Goal: Transaction & Acquisition: Purchase product/service

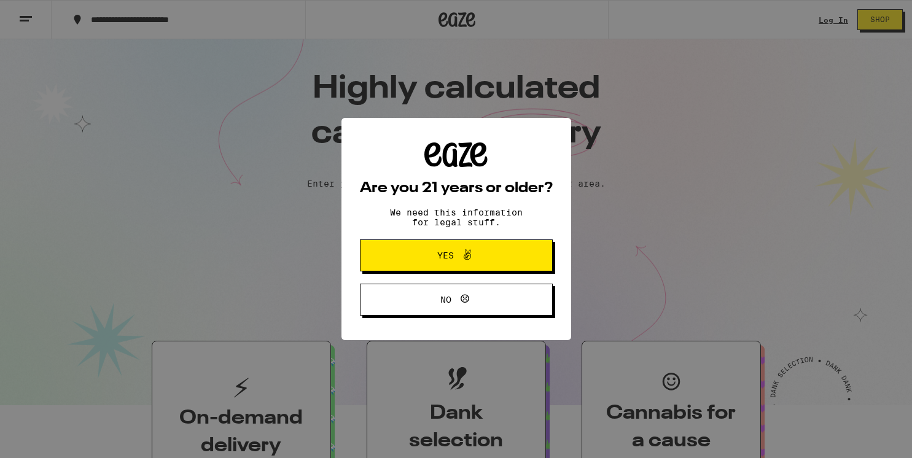
click at [434, 293] on button "No" at bounding box center [456, 300] width 193 height 32
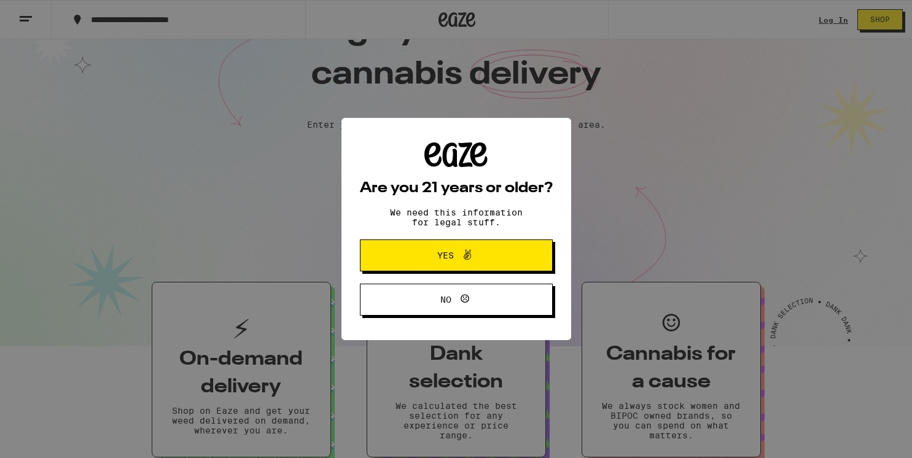
scroll to position [130, 0]
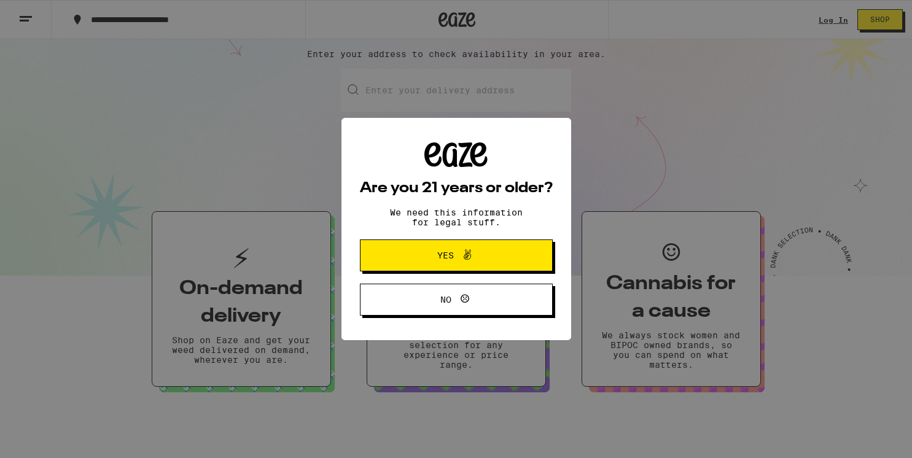
click at [470, 249] on button "Yes" at bounding box center [456, 256] width 193 height 32
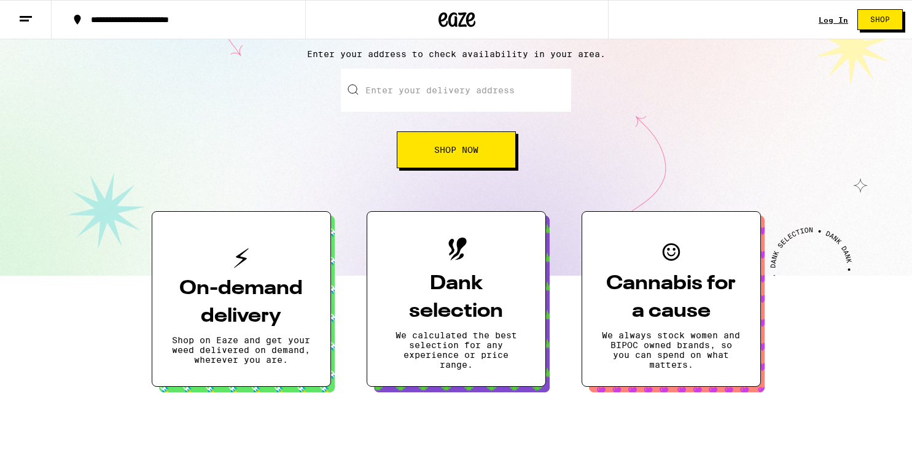
scroll to position [0, 0]
click at [426, 106] on input "Enter your delivery address" at bounding box center [456, 90] width 230 height 43
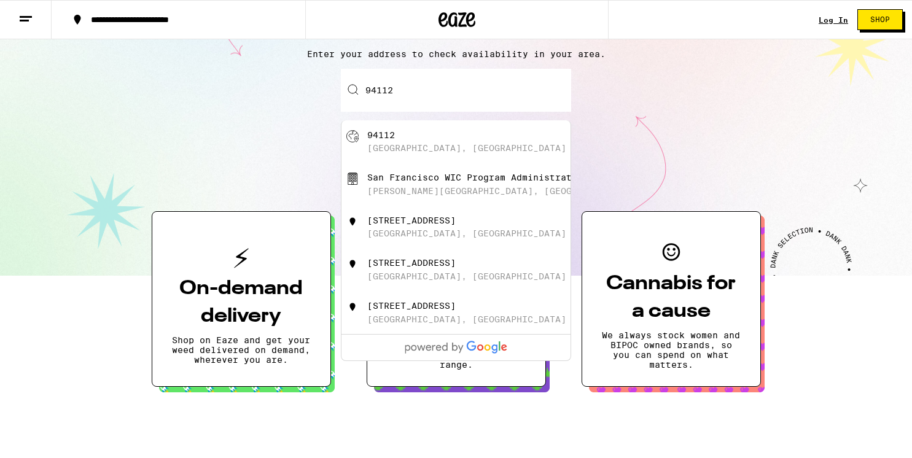
click at [434, 134] on div "[GEOGRAPHIC_DATA], [GEOGRAPHIC_DATA]" at bounding box center [476, 141] width 219 height 23
type input "[GEOGRAPHIC_DATA]"
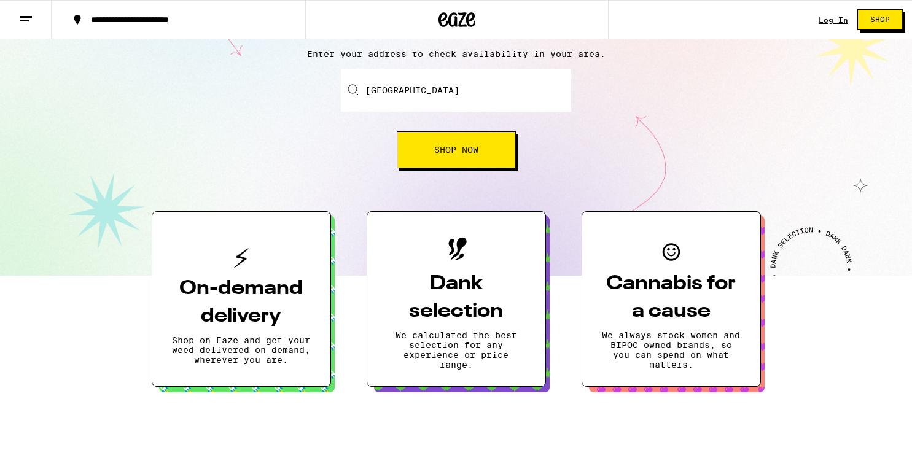
scroll to position [169, 0]
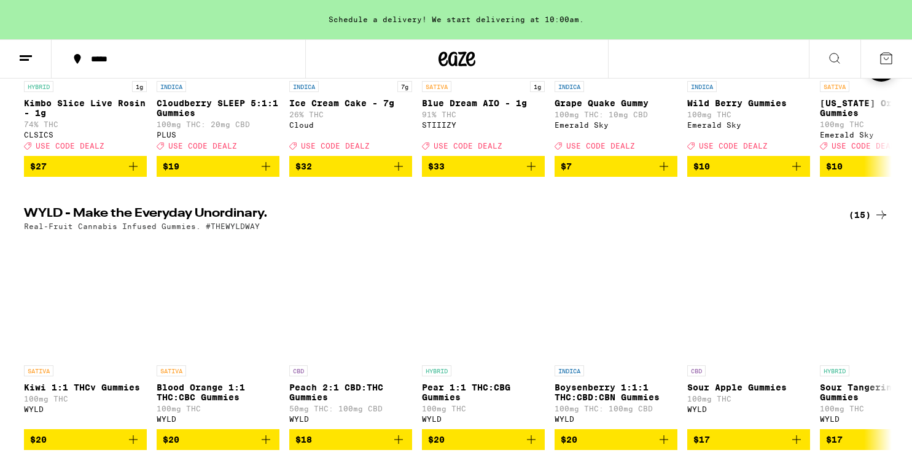
scroll to position [287, 0]
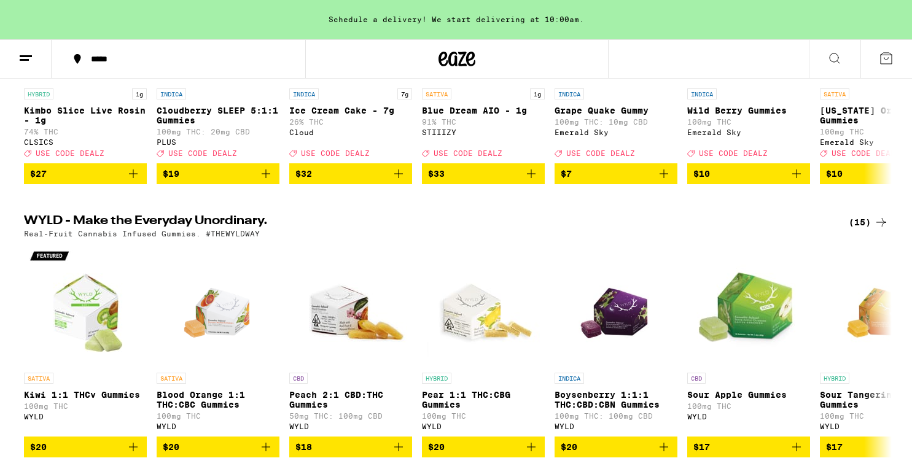
click at [32, 68] on button at bounding box center [26, 59] width 52 height 39
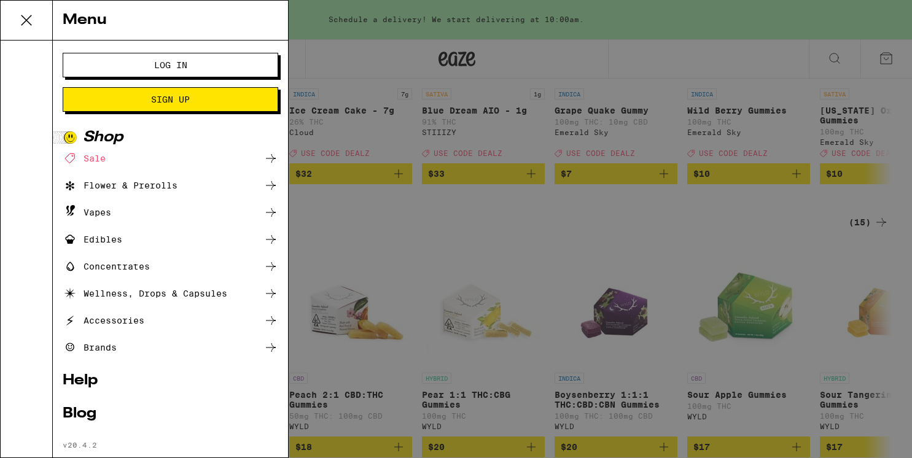
click at [107, 239] on div "Edibles" at bounding box center [93, 239] width 60 height 15
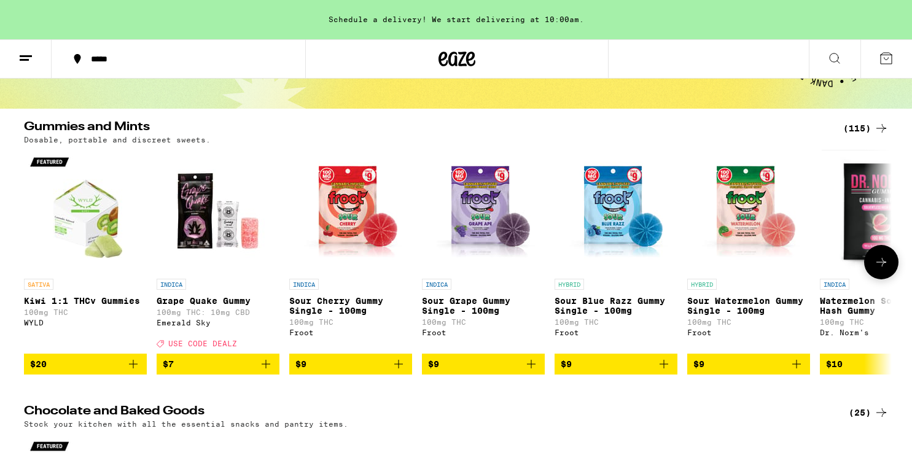
scroll to position [95, 0]
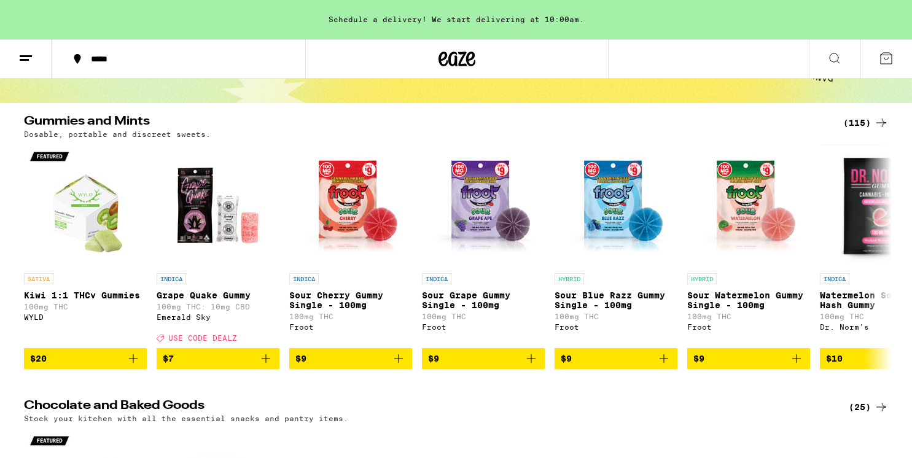
click at [850, 124] on div "(115)" at bounding box center [865, 122] width 45 height 15
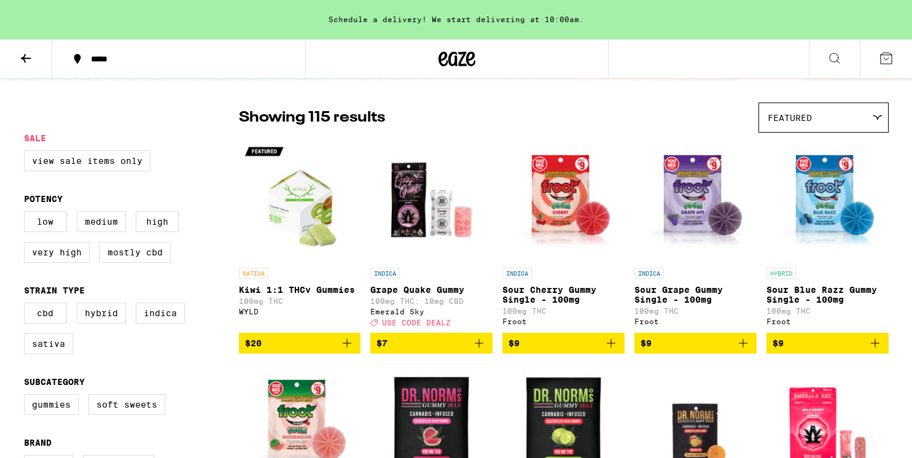
scroll to position [93, 0]
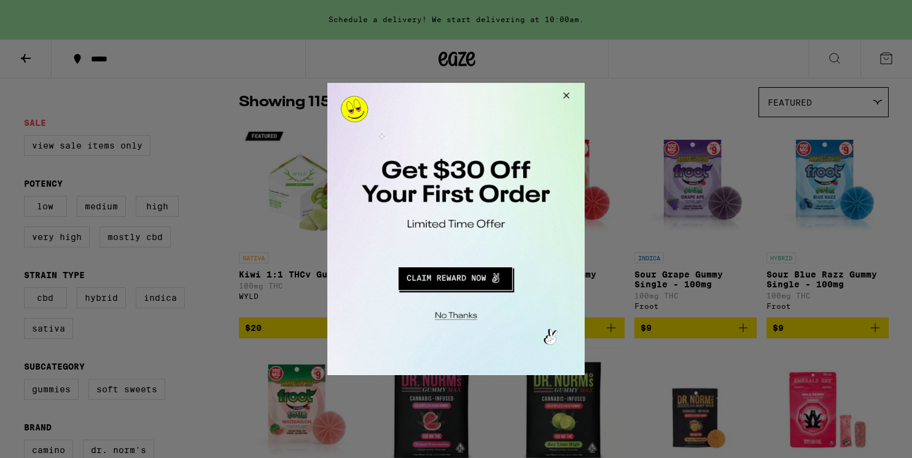
click at [566, 95] on button "Close Modal" at bounding box center [564, 97] width 33 height 29
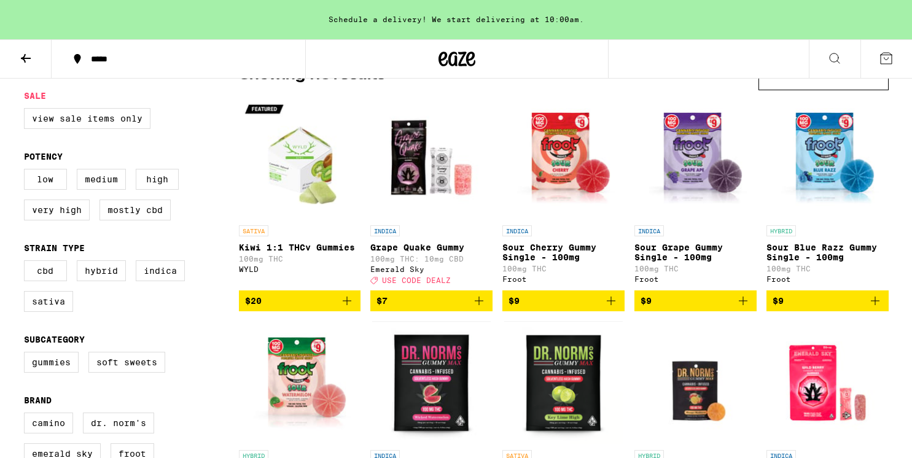
scroll to position [122, 0]
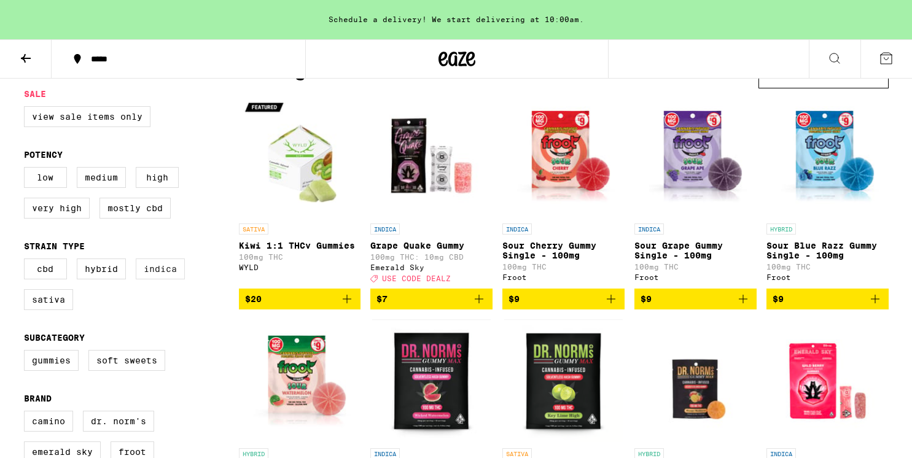
click at [168, 279] on label "Indica" at bounding box center [160, 269] width 49 height 21
click at [27, 261] on input "Indica" at bounding box center [26, 260] width 1 height 1
checkbox input "true"
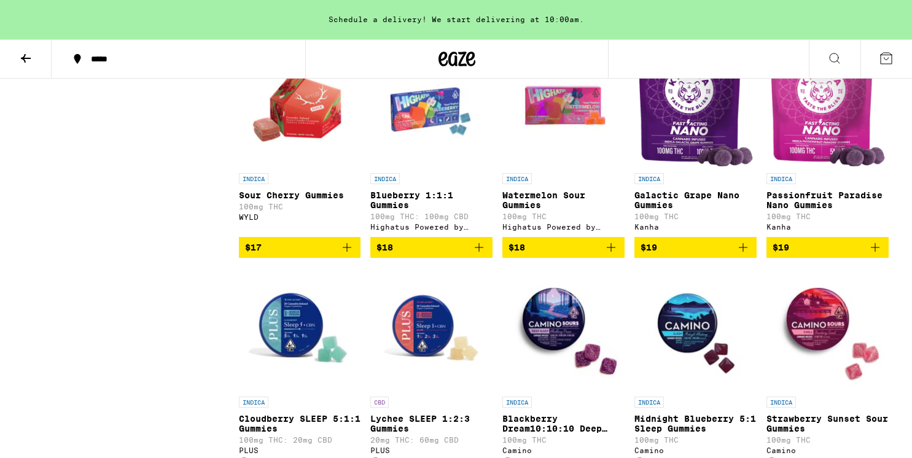
scroll to position [857, 0]
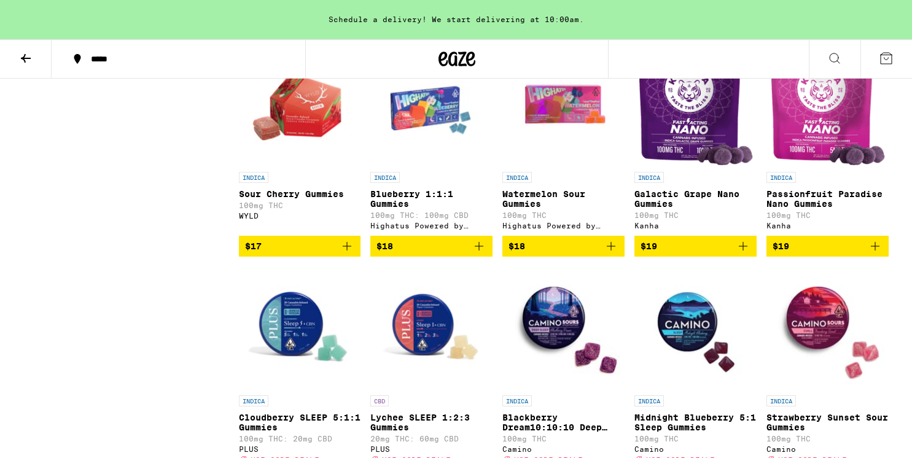
click at [437, 142] on img "Open page for Blueberry 1:1:1 Gummies from Highatus Powered by Cannabiotix" at bounding box center [431, 104] width 122 height 123
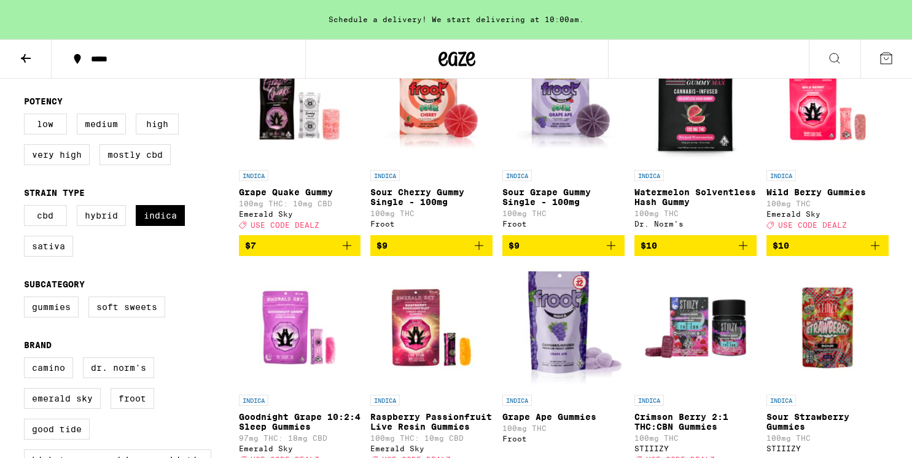
scroll to position [184, 0]
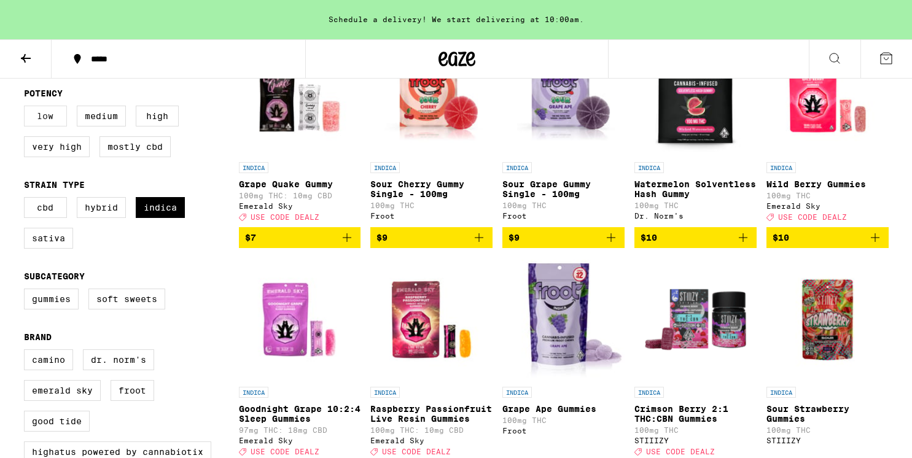
click at [56, 125] on label "Low" at bounding box center [45, 116] width 43 height 21
click at [27, 108] on input "Low" at bounding box center [26, 107] width 1 height 1
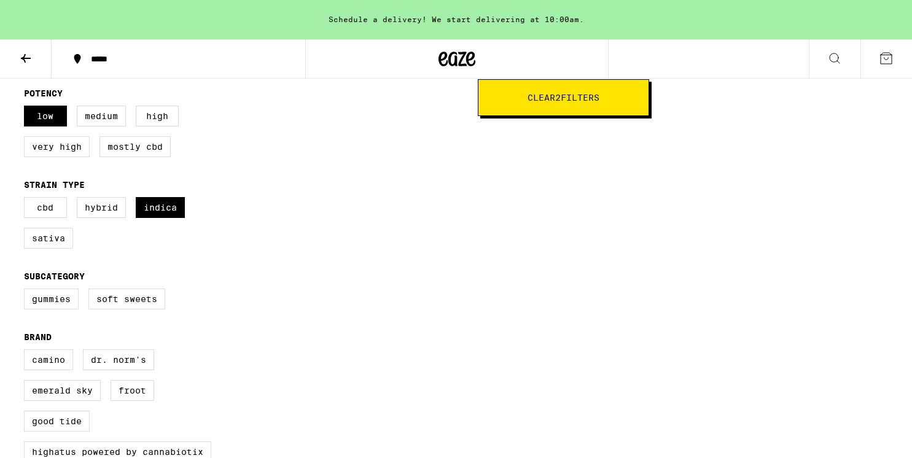
click at [483, 99] on button "Clear 2 filter s" at bounding box center [563, 97] width 171 height 37
checkbox input "false"
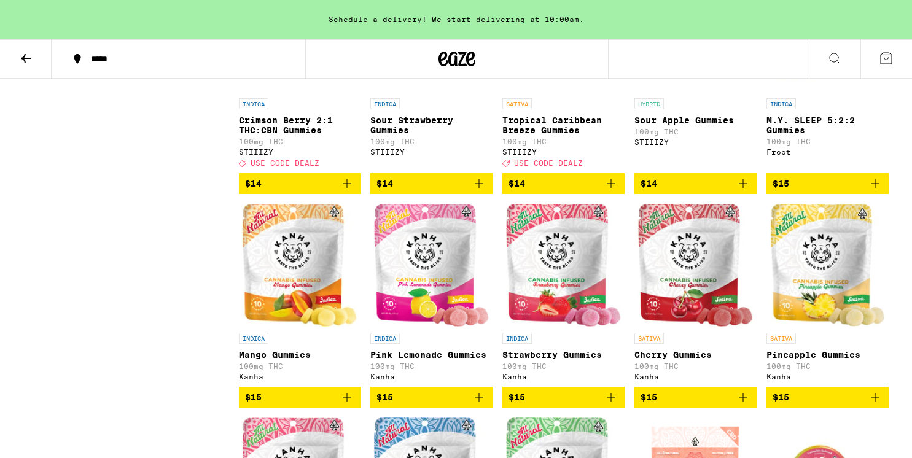
scroll to position [1165, 0]
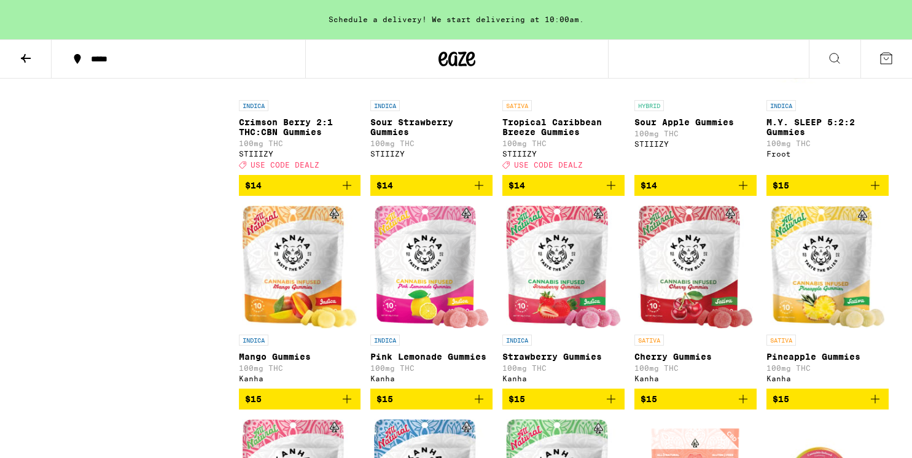
click at [556, 312] on img "Open page for Strawberry Gummies from Kanha" at bounding box center [563, 267] width 115 height 123
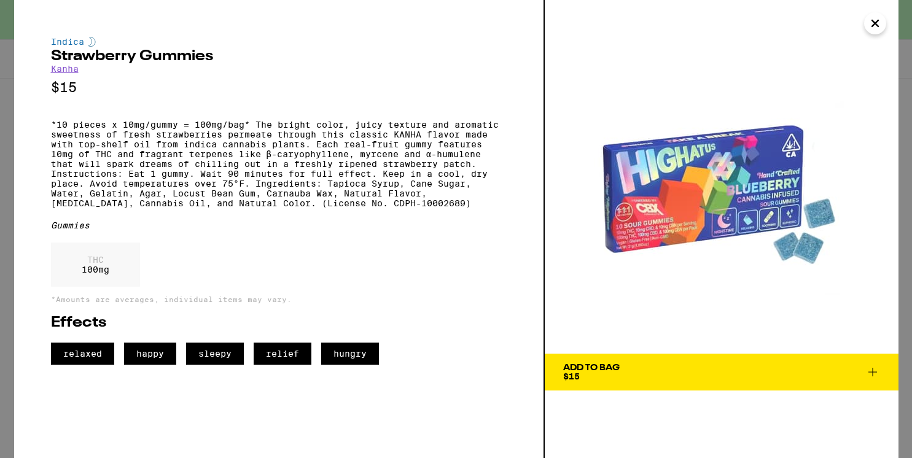
click at [872, 26] on icon "Close" at bounding box center [875, 23] width 6 height 6
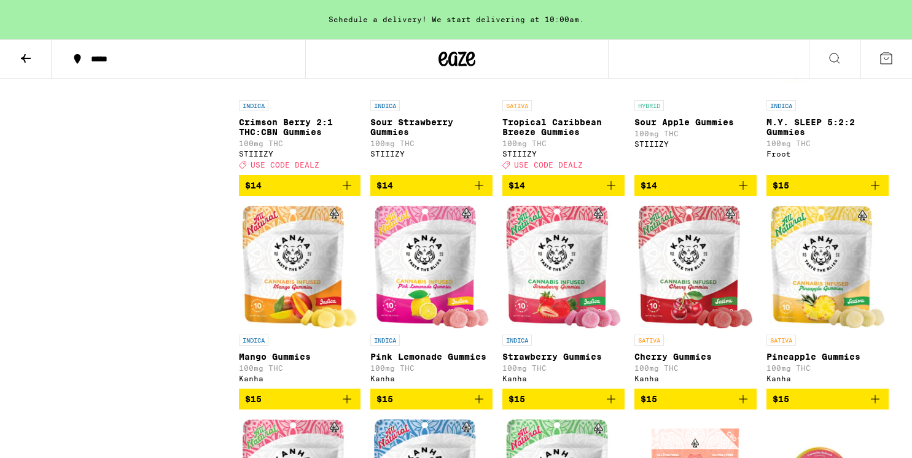
click at [604, 263] on img "Open page for Strawberry Gummies from Kanha" at bounding box center [563, 267] width 115 height 123
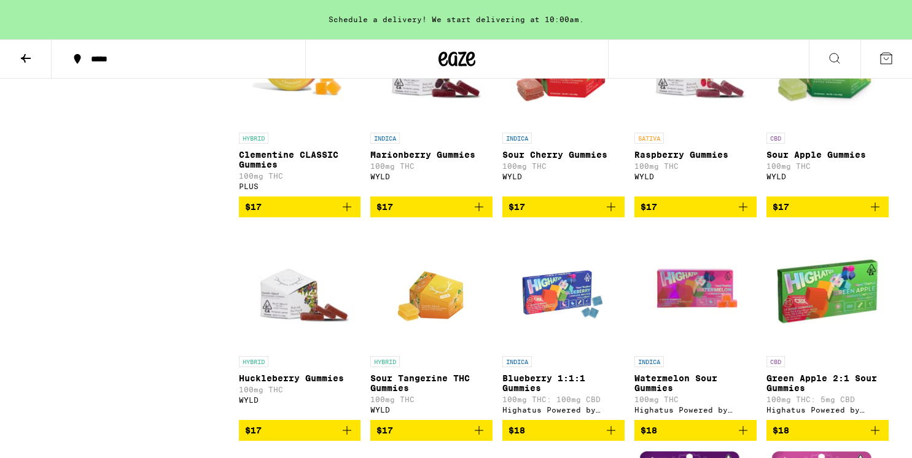
scroll to position [1824, 0]
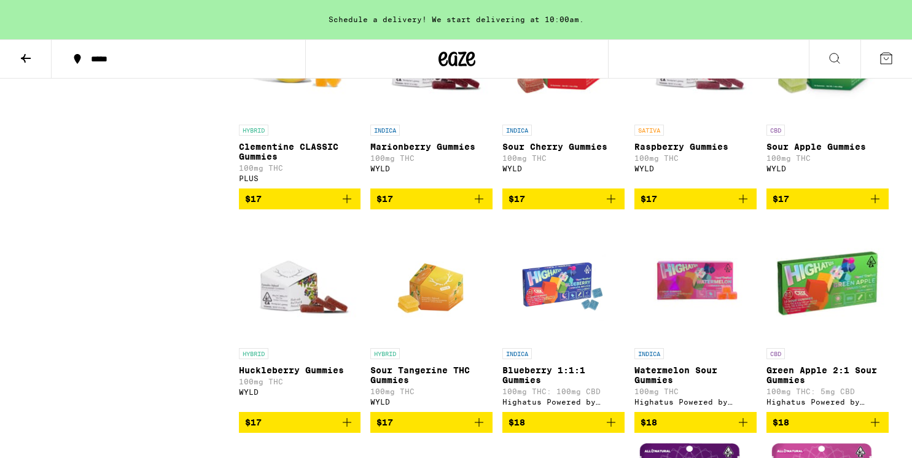
click at [281, 112] on img "Open page for Clementine CLASSIC Gummies from PLUS" at bounding box center [300, 57] width 122 height 123
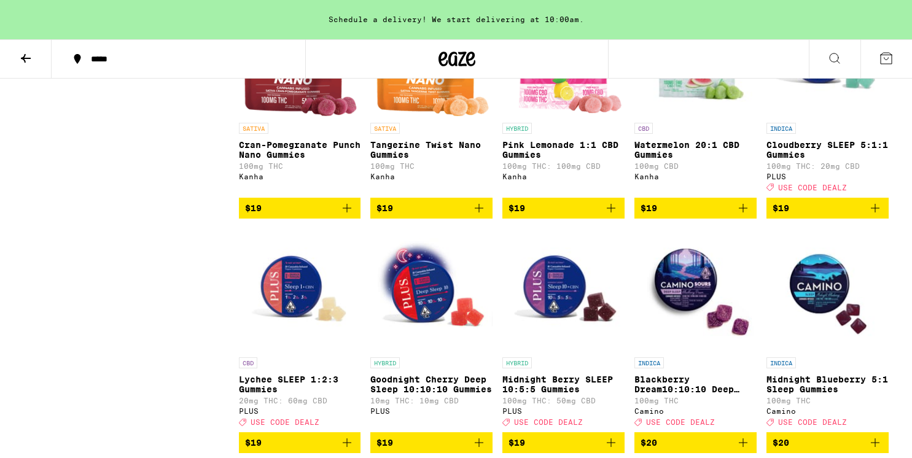
scroll to position [2498, 0]
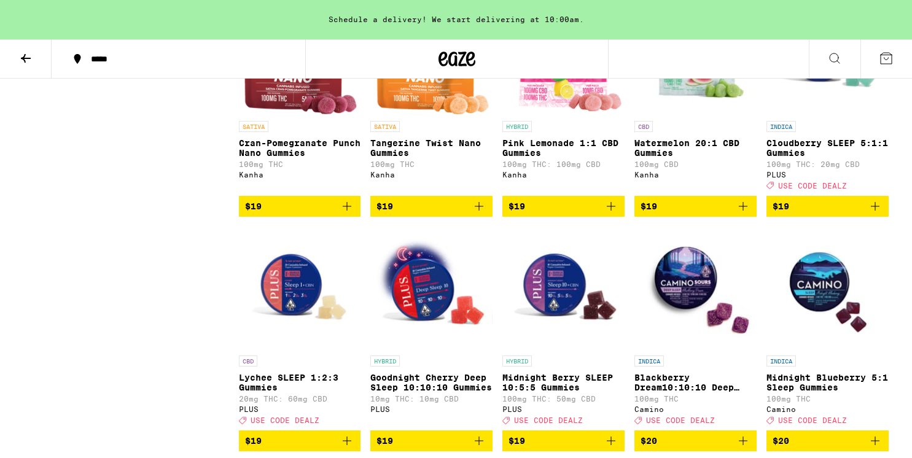
click at [825, 115] on img "Open page for Cloudberry SLEEP 5:1:1 Gummies from PLUS" at bounding box center [827, 53] width 122 height 123
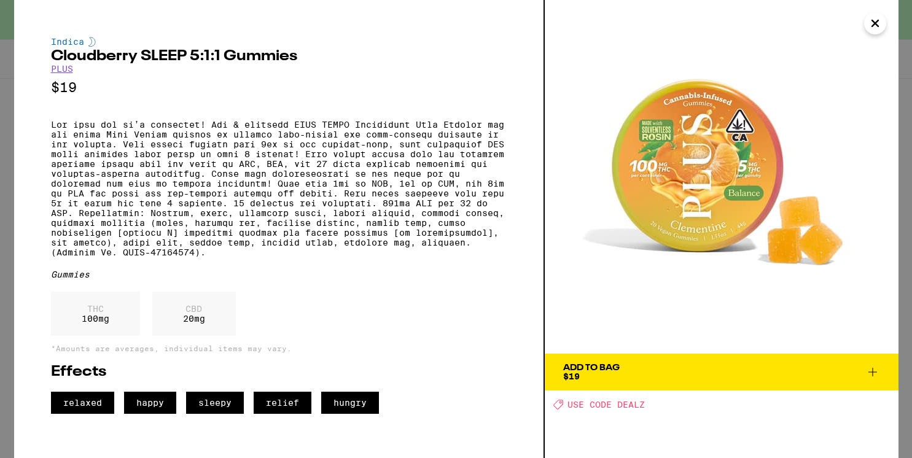
click at [868, 18] on icon "Close" at bounding box center [875, 23] width 15 height 18
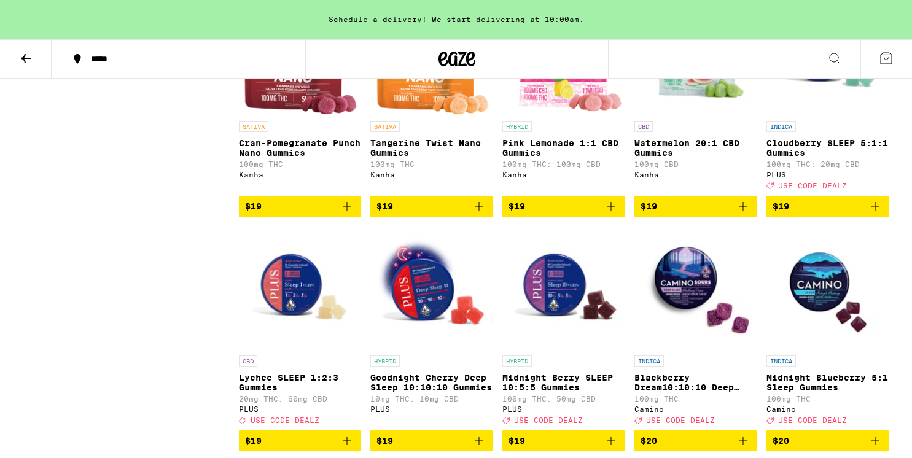
click at [843, 112] on img "Open page for Cloudberry SLEEP 5:1:1 Gummies from PLUS" at bounding box center [827, 53] width 122 height 123
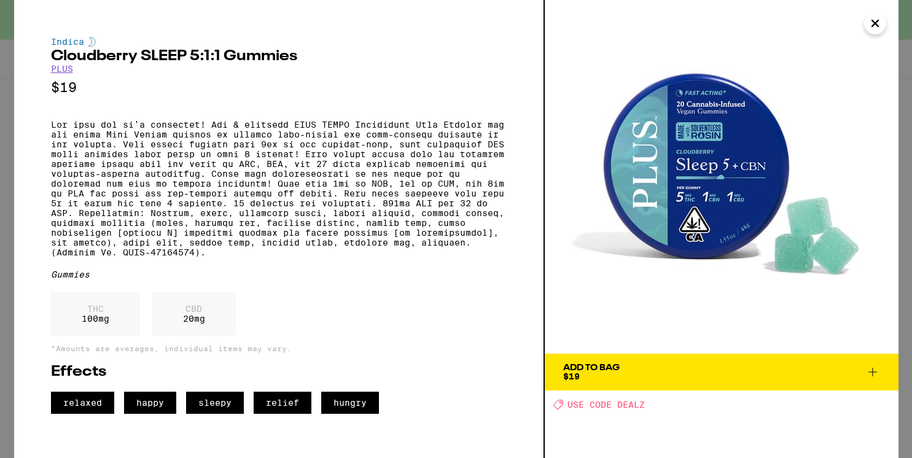
click at [871, 22] on icon "Close" at bounding box center [875, 23] width 15 height 18
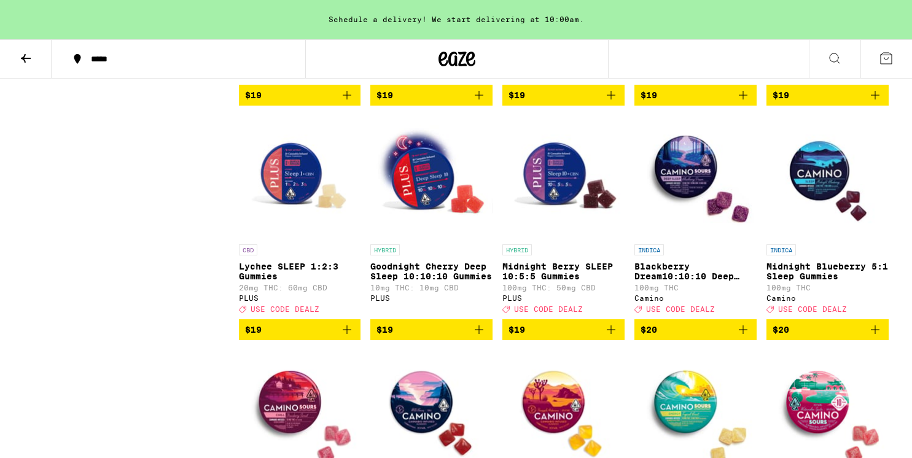
scroll to position [2614, 0]
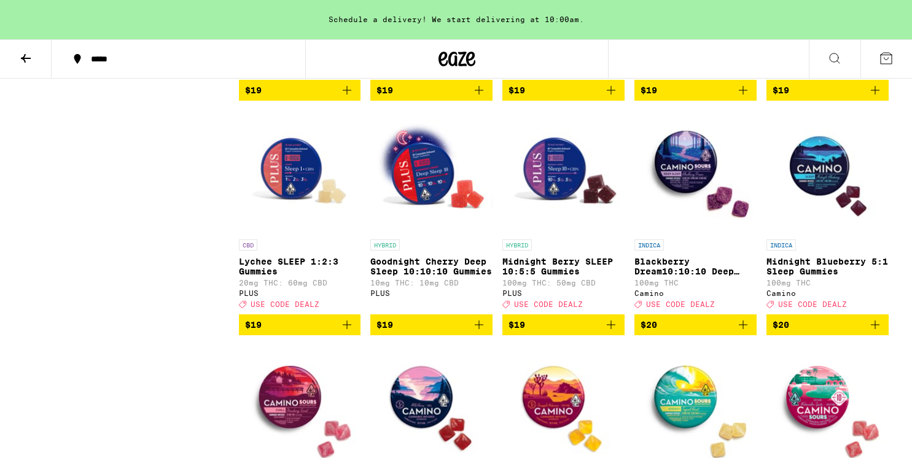
click at [565, 233] on img "Open page for Midnight Berry SLEEP 10:5:5 Gummies from PLUS" at bounding box center [563, 172] width 122 height 123
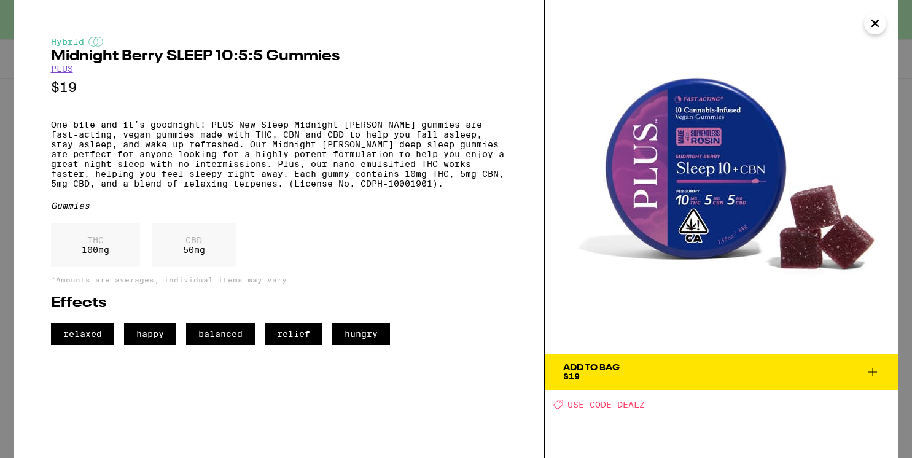
click at [883, 26] on button "Close" at bounding box center [875, 23] width 22 height 22
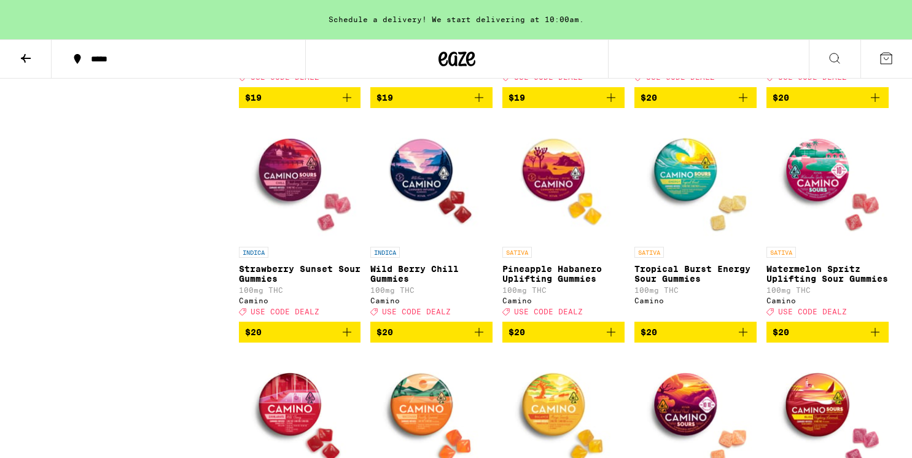
scroll to position [2843, 0]
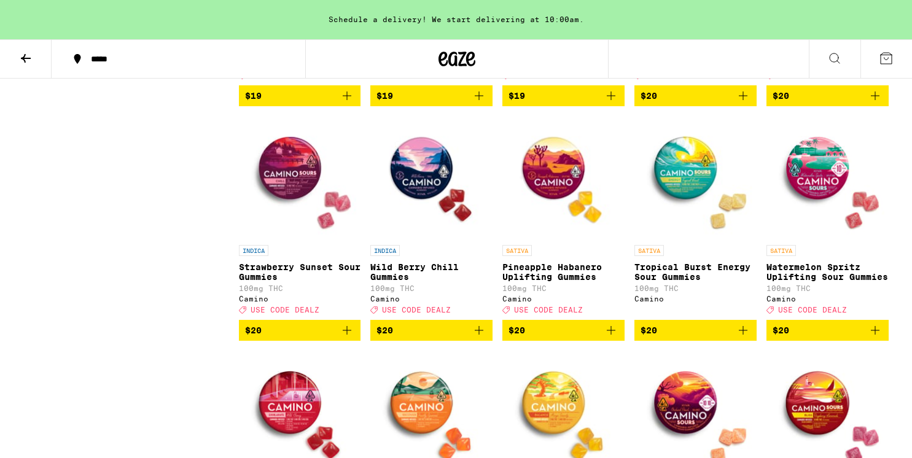
click at [432, 239] on img "Open page for Wild Berry Chill Gummies from Camino" at bounding box center [431, 177] width 122 height 123
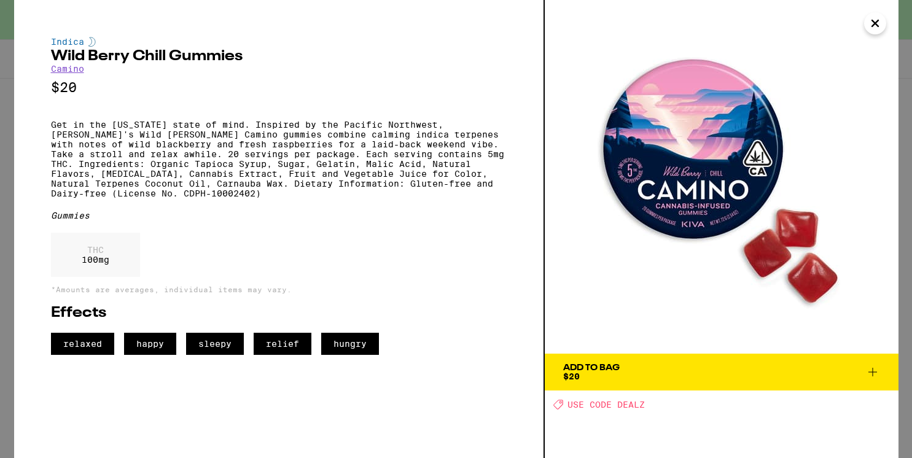
click at [880, 21] on icon "Close" at bounding box center [875, 23] width 15 height 18
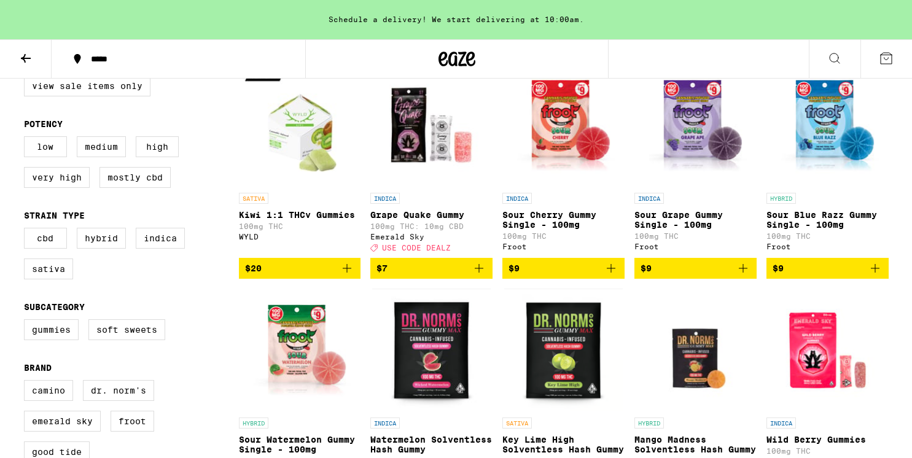
scroll to position [110, 0]
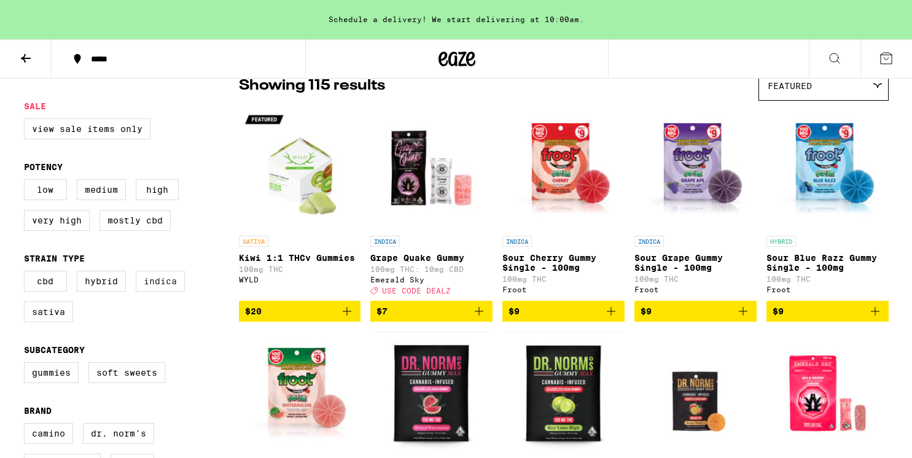
click at [165, 292] on label "Indica" at bounding box center [160, 281] width 49 height 21
click at [27, 273] on input "Indica" at bounding box center [26, 273] width 1 height 1
checkbox input "true"
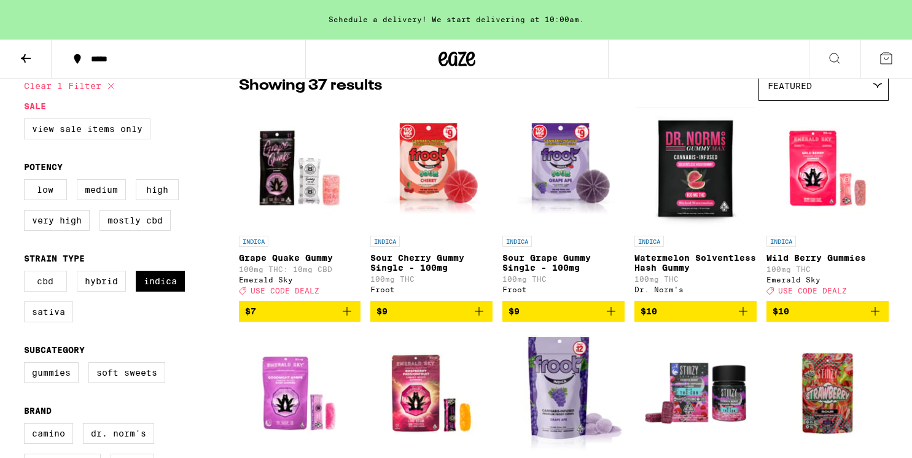
click at [43, 292] on label "CBD" at bounding box center [45, 281] width 43 height 21
click at [27, 273] on input "CBD" at bounding box center [26, 273] width 1 height 1
checkbox input "true"
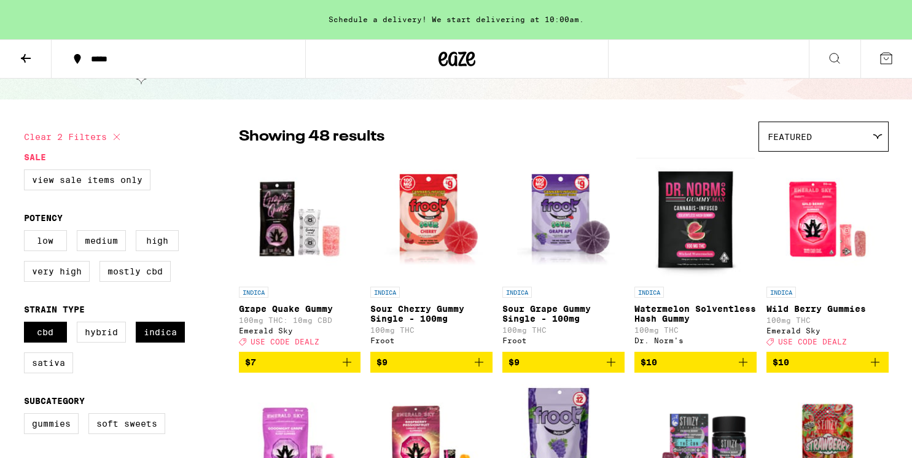
scroll to position [58, 0]
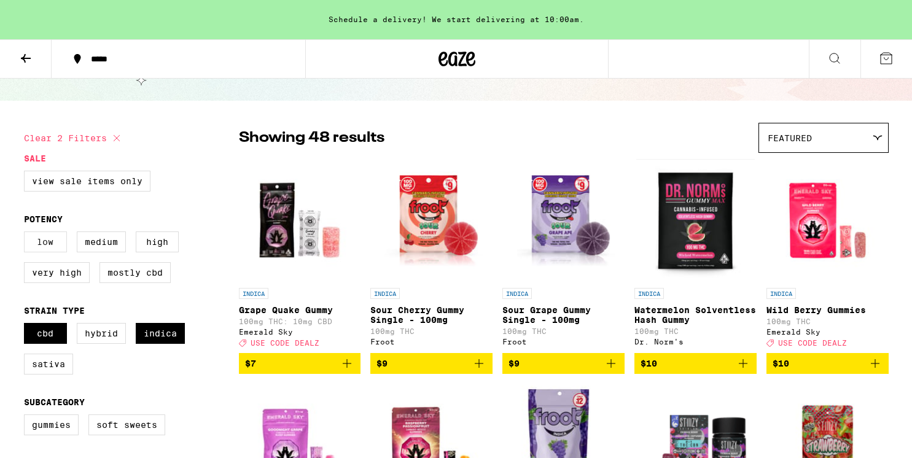
click at [54, 252] on label "Low" at bounding box center [45, 242] width 43 height 21
click at [27, 234] on input "Low" at bounding box center [26, 233] width 1 height 1
checkbox input "true"
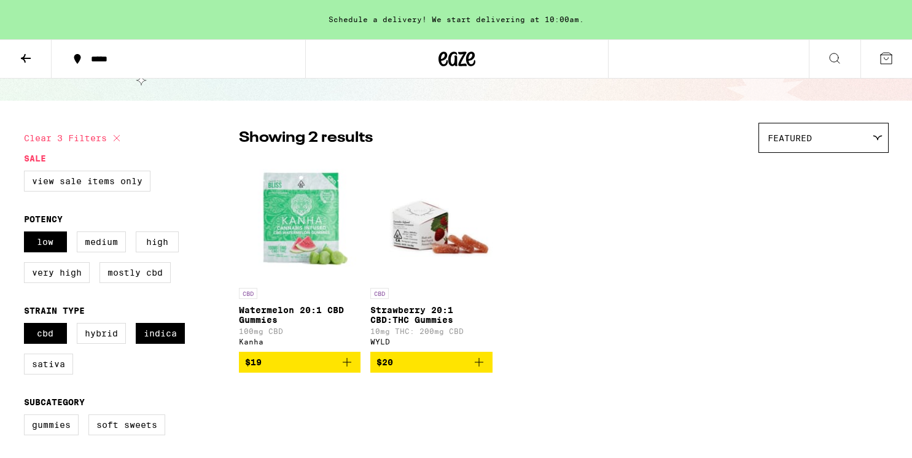
click at [325, 238] on img "Open page for Watermelon 20:1 CBD Gummies from Kanha" at bounding box center [300, 220] width 122 height 123
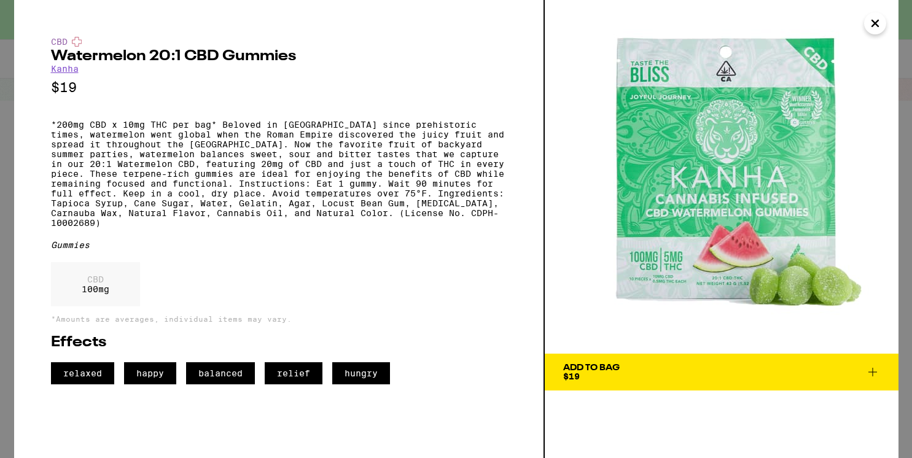
click at [865, 22] on button "Close" at bounding box center [875, 23] width 22 height 22
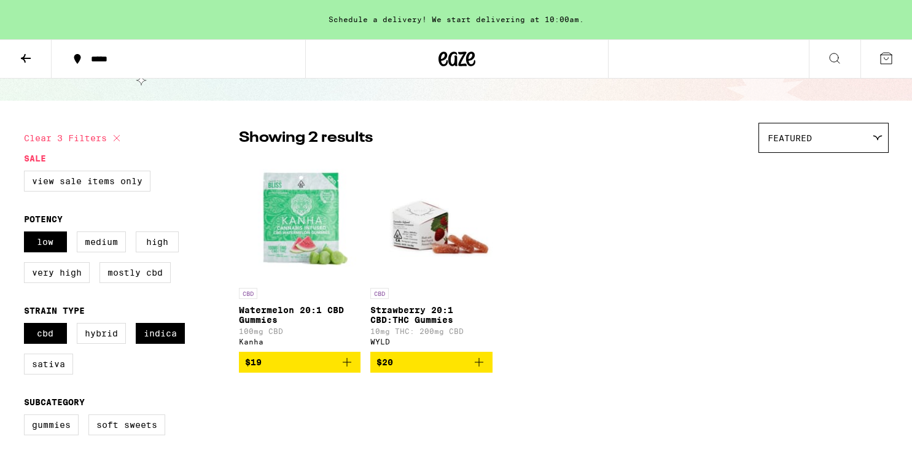
click at [417, 228] on img "Open page for Strawberry 20:1 CBD:THC Gummies from WYLD" at bounding box center [431, 220] width 122 height 123
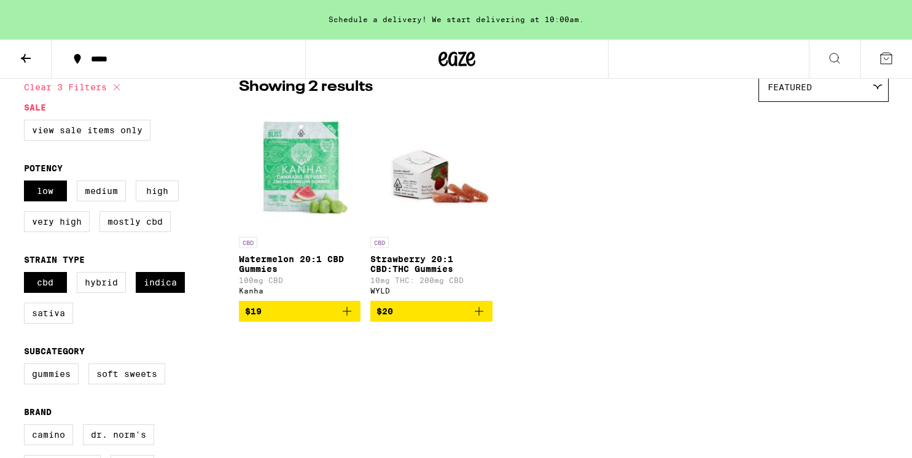
scroll to position [104, 0]
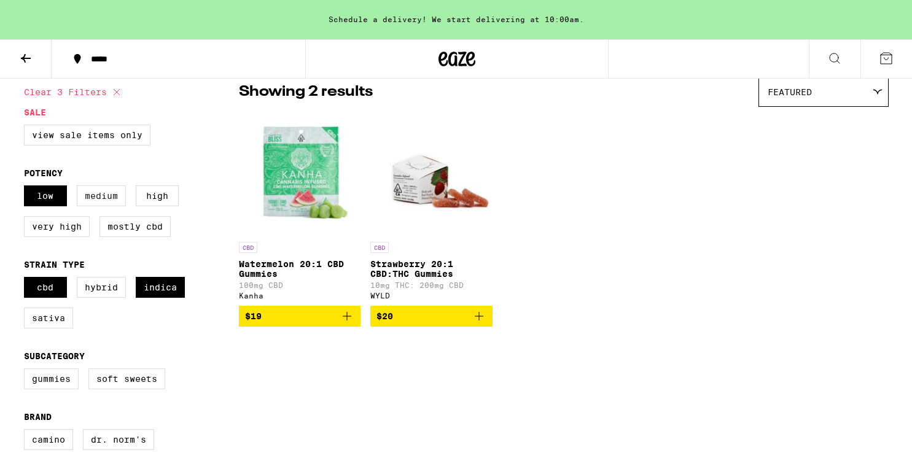
click at [82, 204] on label "Medium" at bounding box center [101, 195] width 49 height 21
click at [27, 188] on input "Medium" at bounding box center [26, 187] width 1 height 1
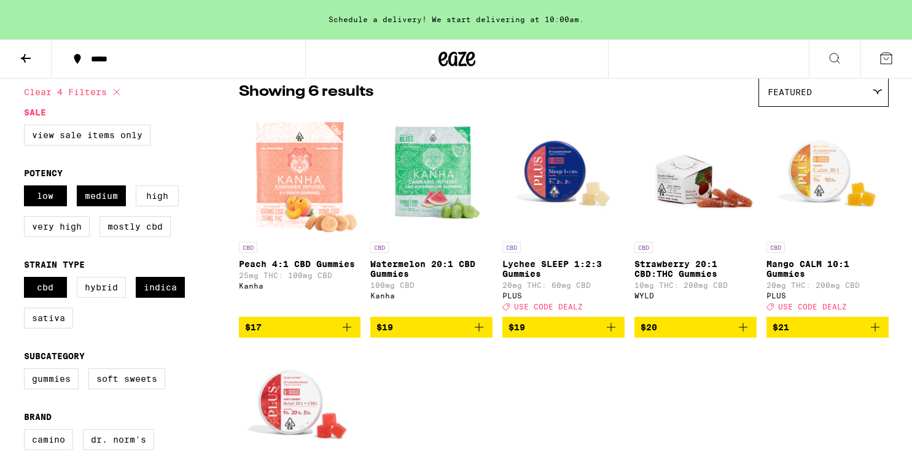
click at [289, 194] on img "Open page for Peach 4:1 CBD Gummies from Kanha" at bounding box center [300, 174] width 120 height 123
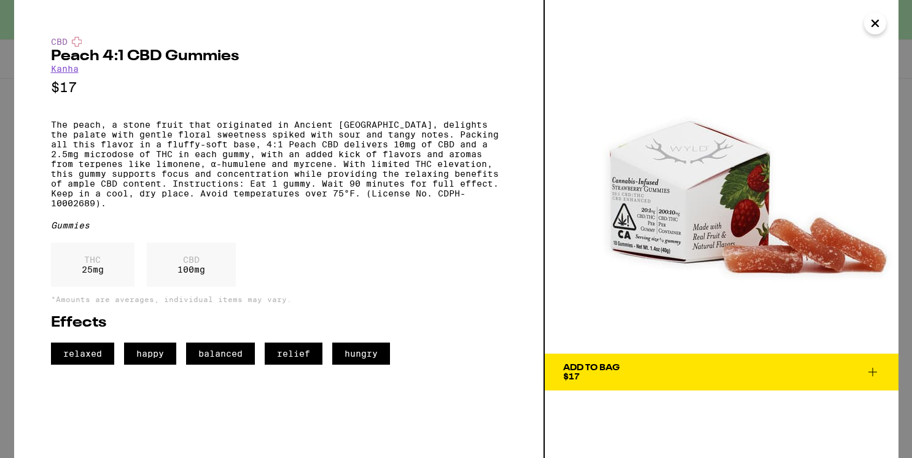
click at [876, 25] on icon "Close" at bounding box center [875, 23] width 15 height 18
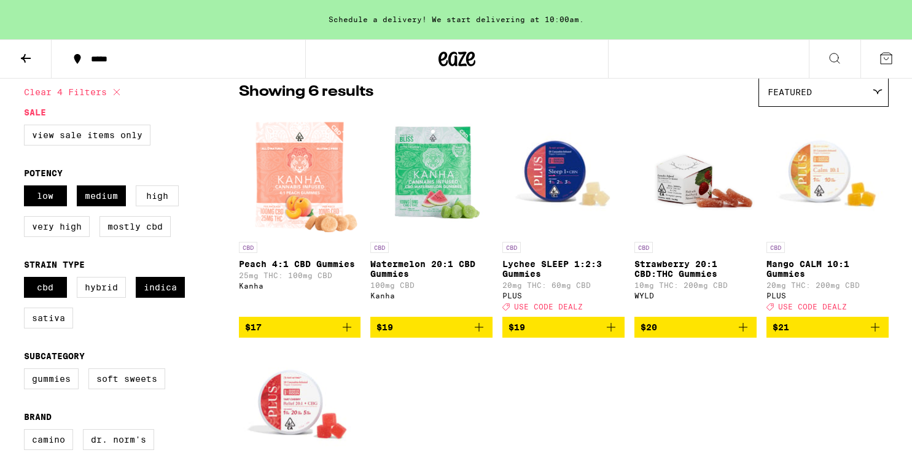
click at [329, 183] on img "Open page for Peach 4:1 CBD Gummies from Kanha" at bounding box center [300, 174] width 120 height 123
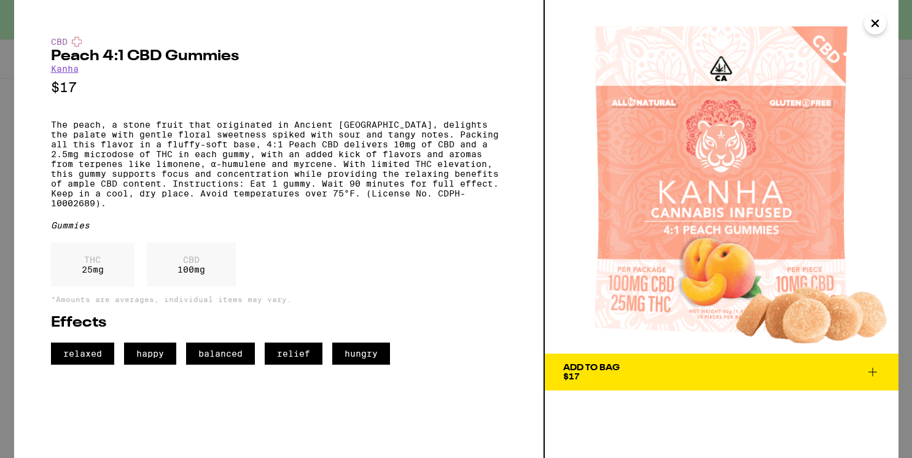
click at [380, 365] on div "Effects relaxed happy balanced relief hungry" at bounding box center [279, 340] width 456 height 49
click at [380, 365] on span "hungry" at bounding box center [361, 354] width 58 height 22
click at [878, 19] on icon "Close" at bounding box center [875, 23] width 15 height 18
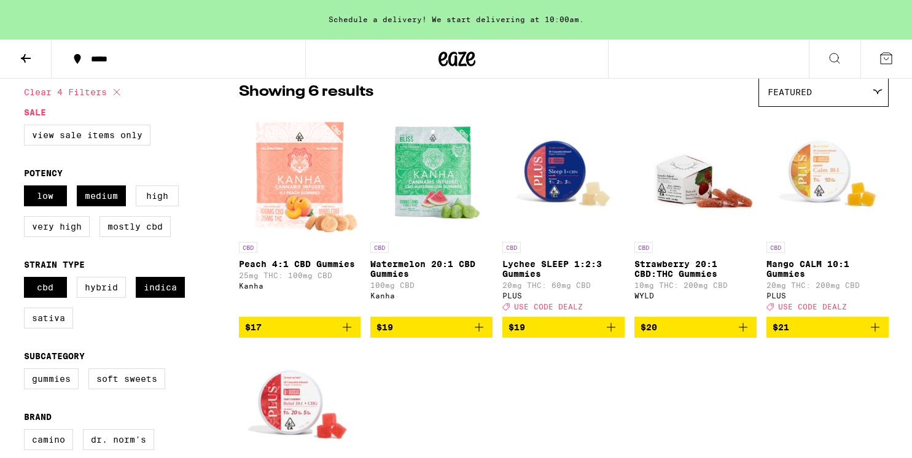
click at [559, 177] on img "Open page for Lychee SLEEP 1:2:3 Gummies from PLUS" at bounding box center [563, 174] width 122 height 123
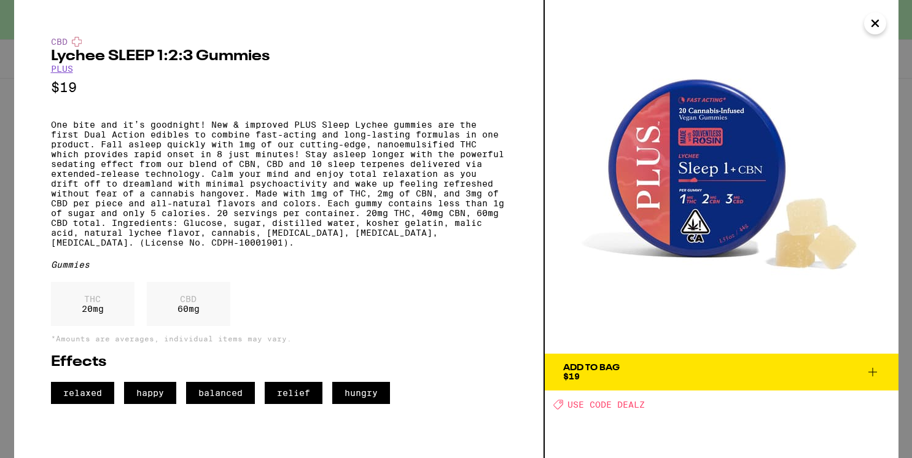
click at [875, 26] on icon "Close" at bounding box center [875, 23] width 15 height 18
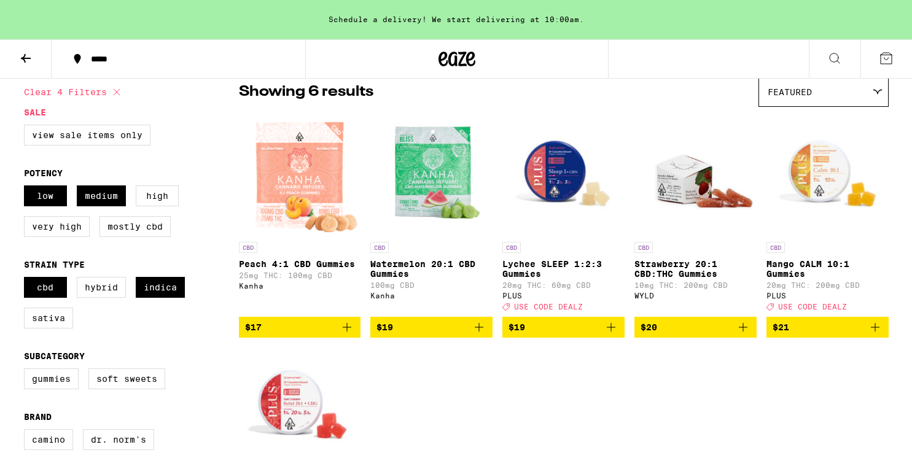
click at [809, 194] on img "Open page for Mango CALM 10:1 Gummies from PLUS" at bounding box center [827, 174] width 122 height 123
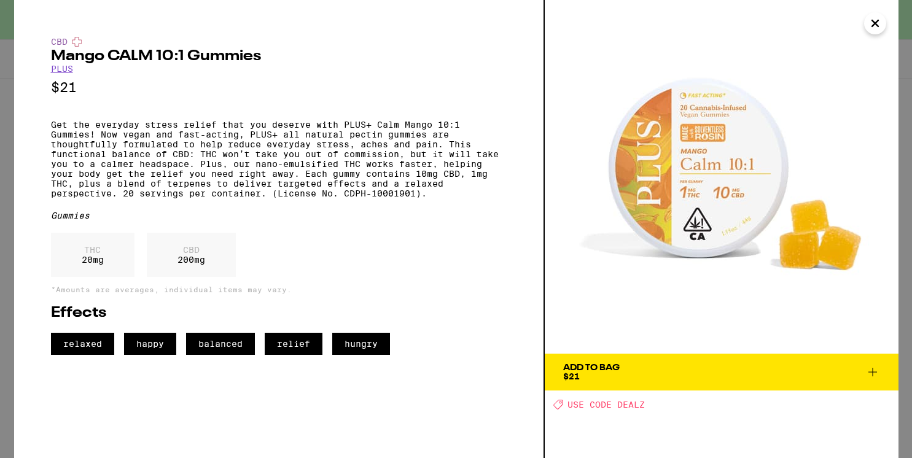
click at [884, 20] on button "Close" at bounding box center [875, 23] width 22 height 22
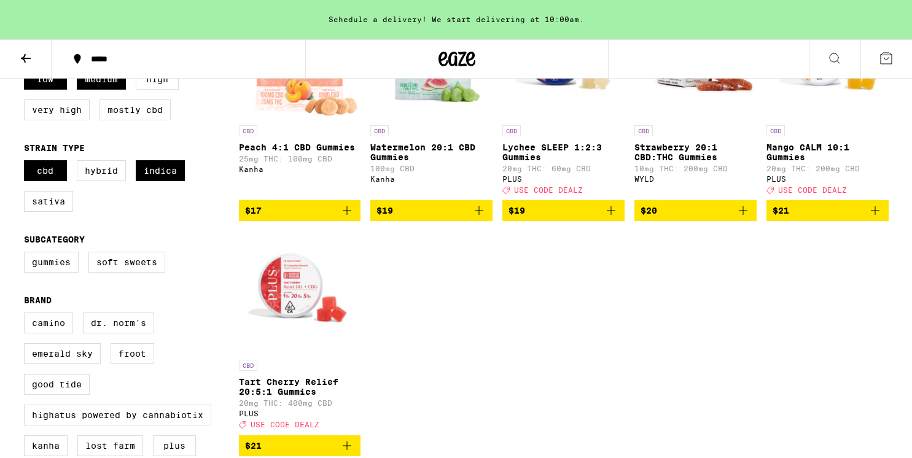
scroll to position [225, 0]
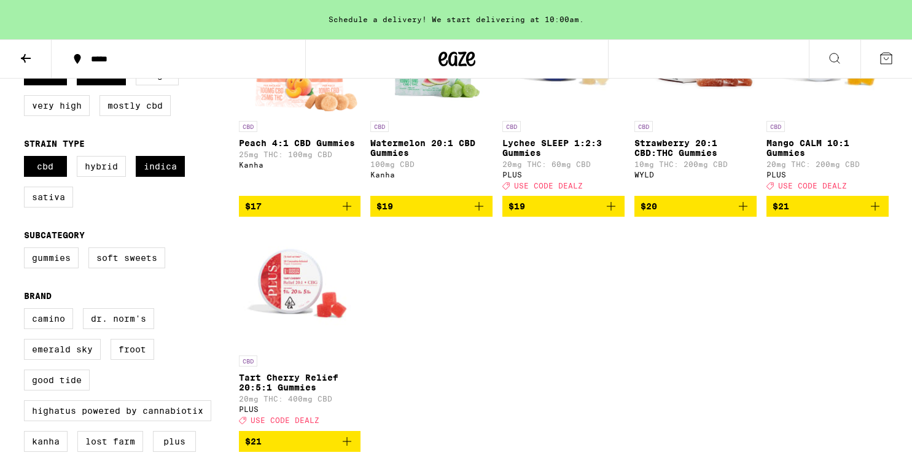
click at [276, 303] on img "Open page for Tart Cherry Relief 20:5:1 Gummies from PLUS" at bounding box center [300, 288] width 122 height 123
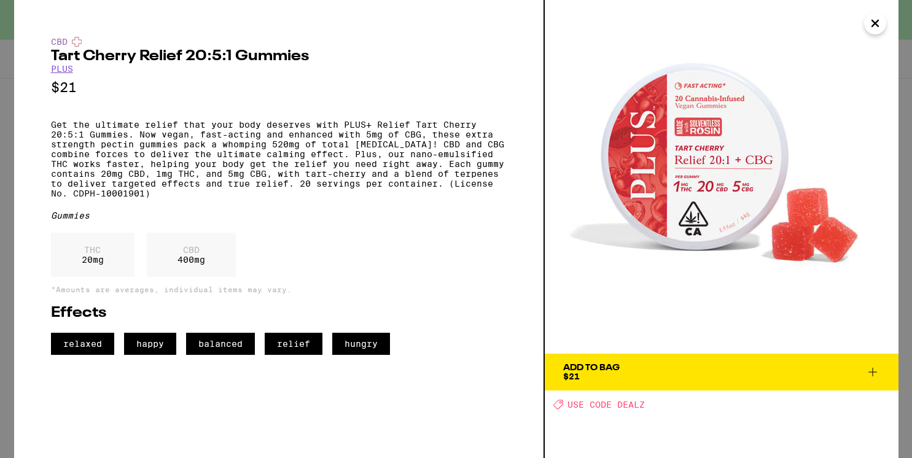
click at [875, 20] on icon "Close" at bounding box center [875, 23] width 15 height 18
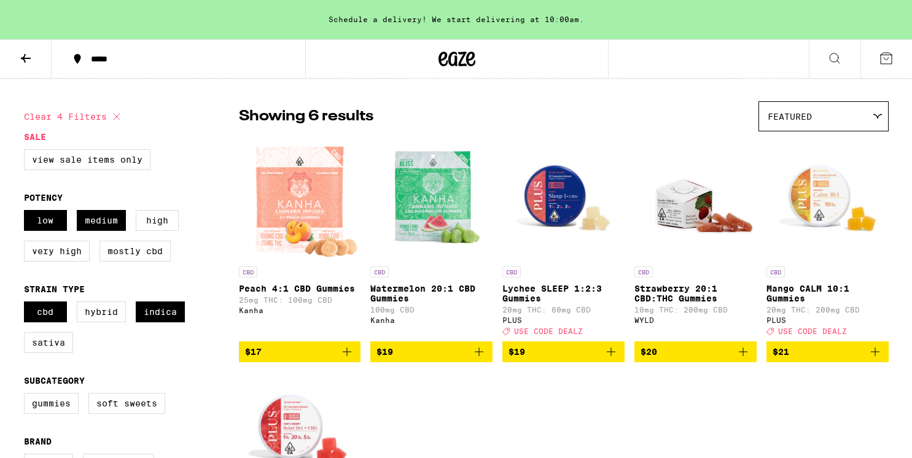
scroll to position [43, 0]
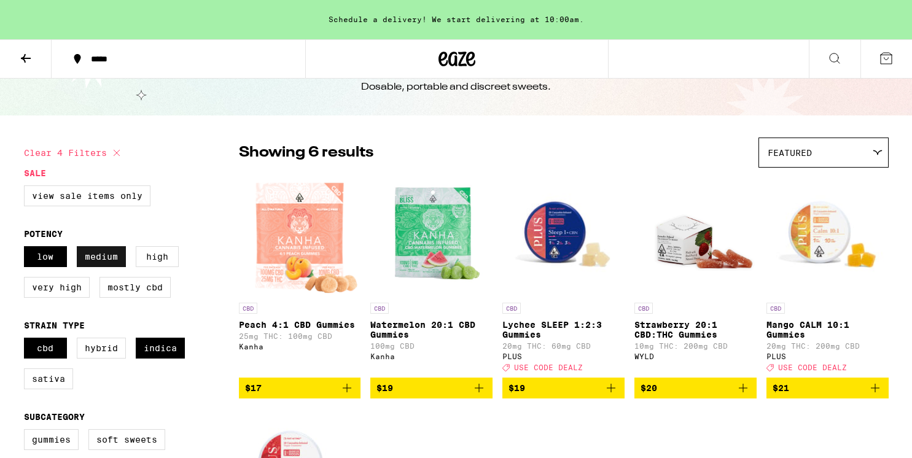
click at [112, 260] on label "Medium" at bounding box center [101, 256] width 49 height 21
click at [27, 249] on input "Medium" at bounding box center [26, 248] width 1 height 1
checkbox input "false"
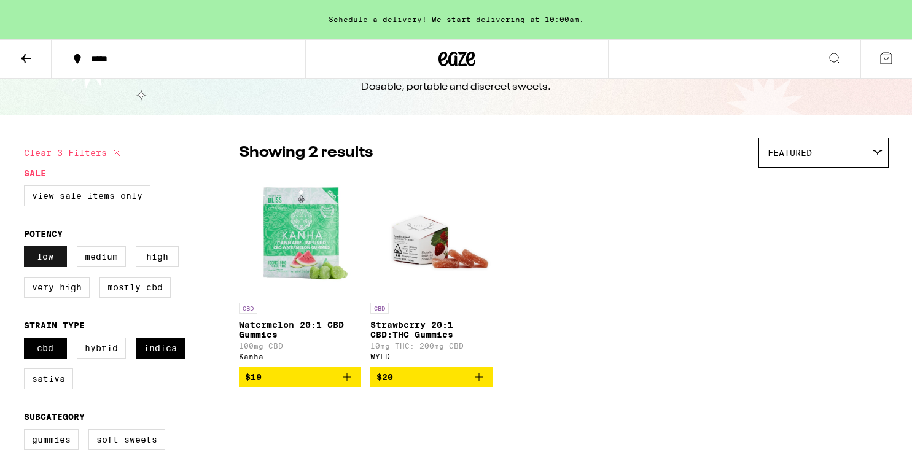
click at [52, 258] on label "Low" at bounding box center [45, 256] width 43 height 21
click at [27, 249] on input "Low" at bounding box center [26, 248] width 1 height 1
checkbox input "false"
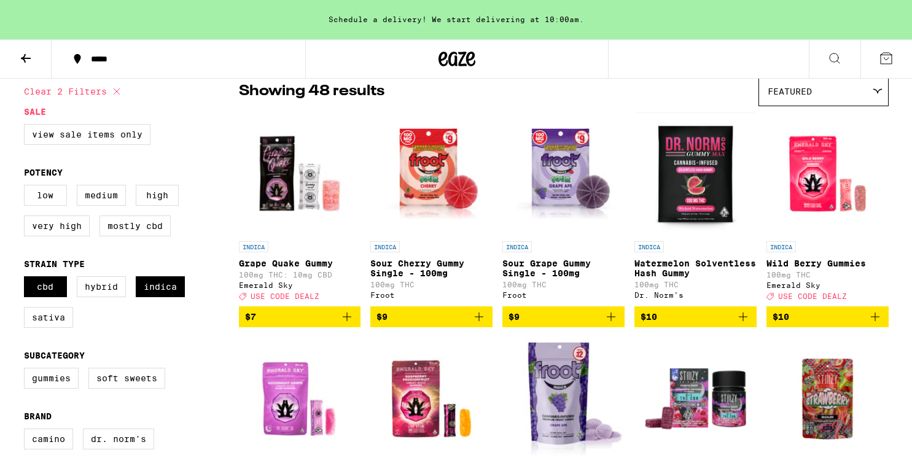
scroll to position [115, 0]
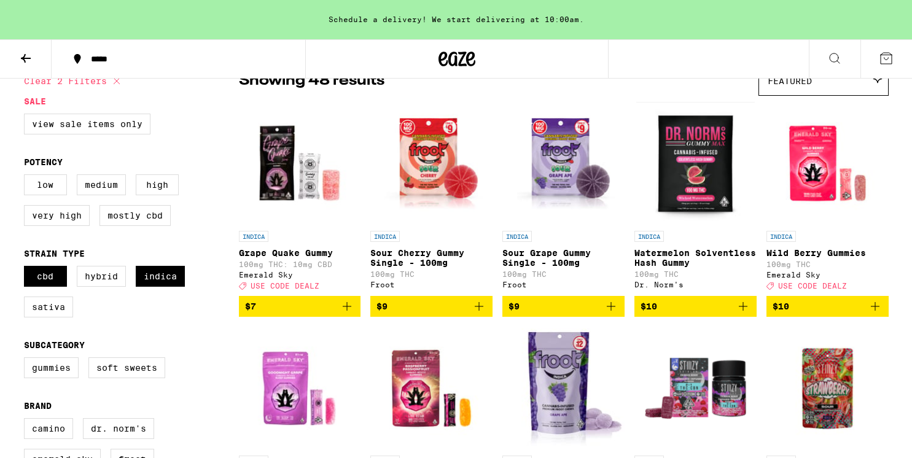
click at [415, 184] on img "Open page for Sour Cherry Gummy Single - 100mg from Froot" at bounding box center [431, 163] width 122 height 123
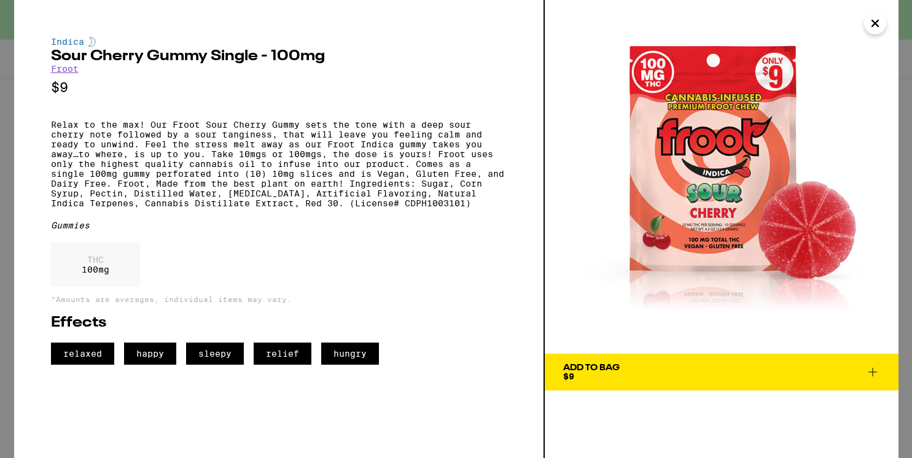
click at [875, 20] on icon "Close" at bounding box center [875, 23] width 15 height 18
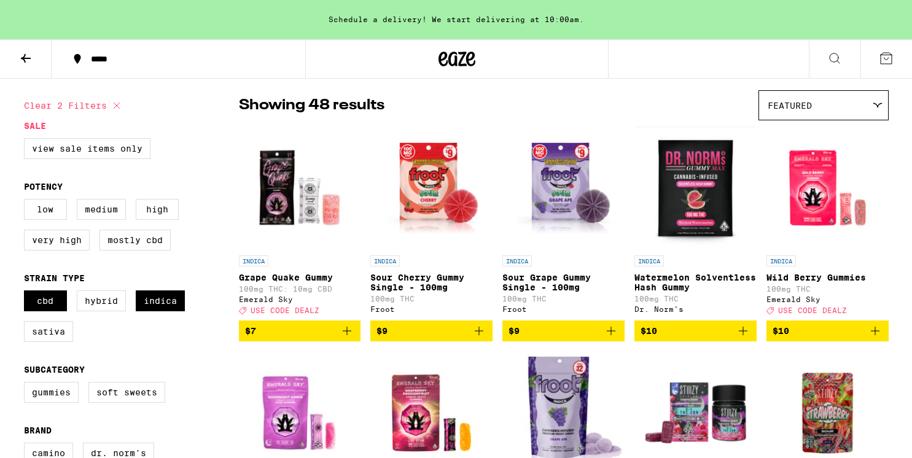
scroll to position [107, 0]
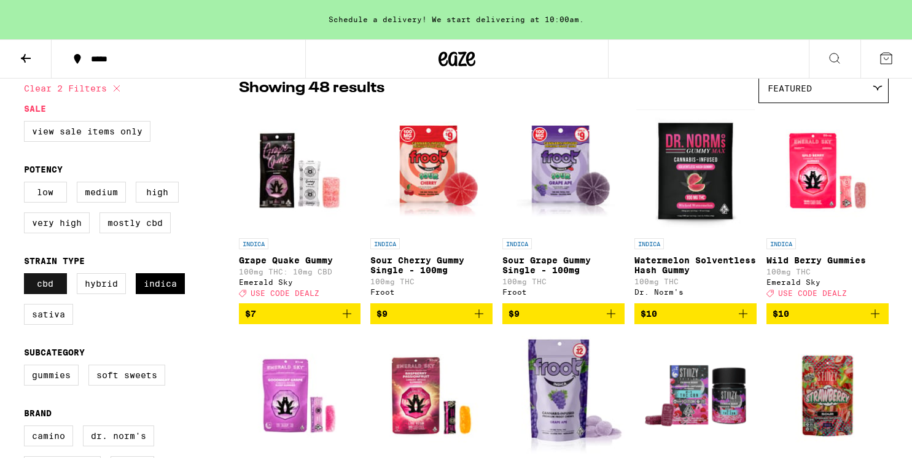
click at [51, 294] on label "CBD" at bounding box center [45, 283] width 43 height 21
click at [27, 276] on input "CBD" at bounding box center [26, 275] width 1 height 1
checkbox input "false"
click at [86, 203] on label "Medium" at bounding box center [101, 192] width 49 height 21
click at [27, 184] on input "Medium" at bounding box center [26, 184] width 1 height 1
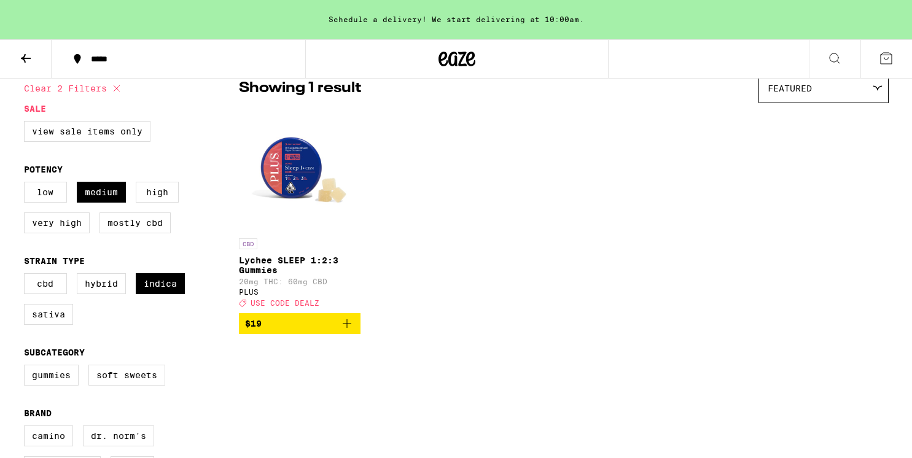
click at [283, 184] on img "Open page for Lychee SLEEP 1:2:3 Gummies from PLUS" at bounding box center [300, 170] width 122 height 123
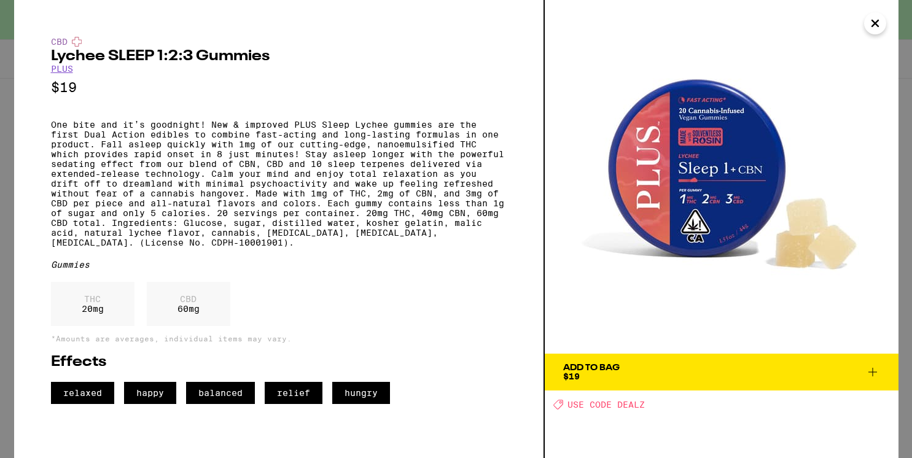
click at [875, 20] on icon "Close" at bounding box center [875, 23] width 15 height 18
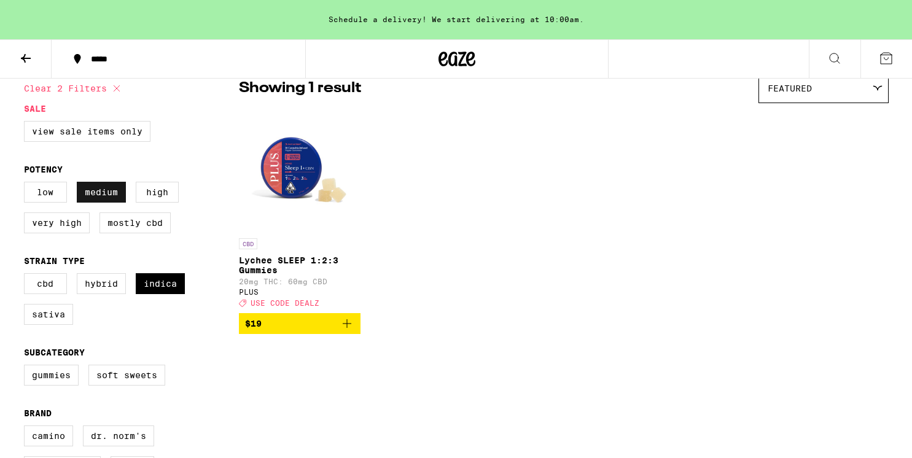
click at [91, 201] on label "Medium" at bounding box center [101, 192] width 49 height 21
click at [27, 184] on input "Medium" at bounding box center [26, 184] width 1 height 1
checkbox input "false"
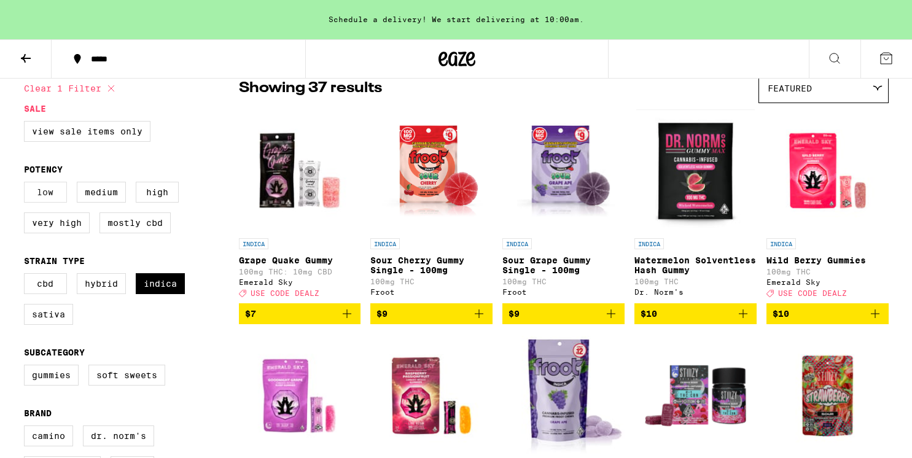
click at [60, 198] on label "Low" at bounding box center [45, 192] width 43 height 21
click at [27, 184] on input "Low" at bounding box center [26, 184] width 1 height 1
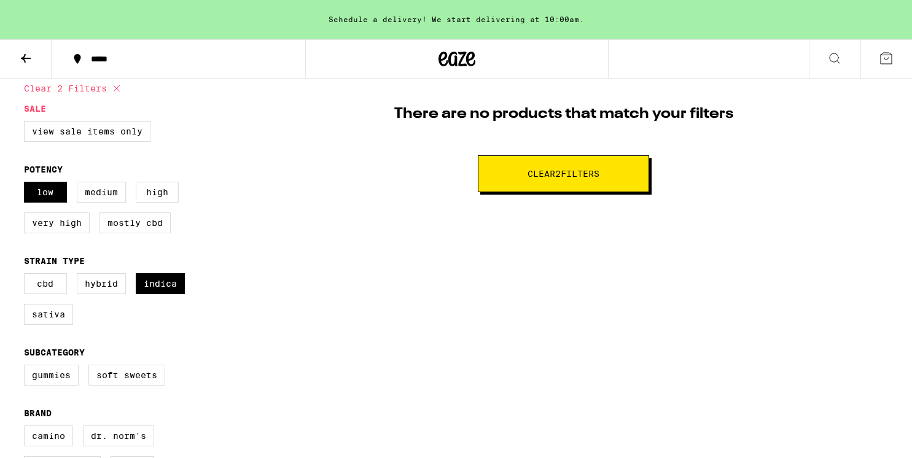
click at [487, 162] on button "Clear 2 filter s" at bounding box center [563, 173] width 171 height 37
checkbox input "false"
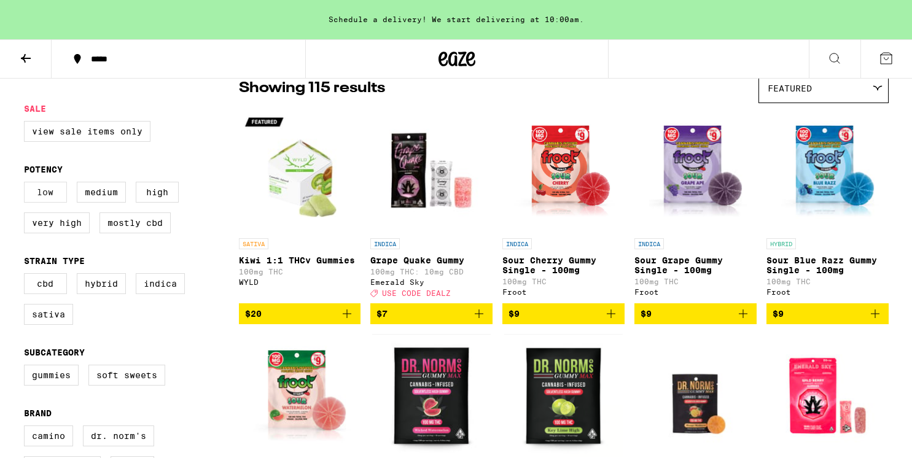
click at [44, 200] on label "Low" at bounding box center [45, 192] width 43 height 21
click at [27, 184] on input "Low" at bounding box center [26, 184] width 1 height 1
checkbox input "true"
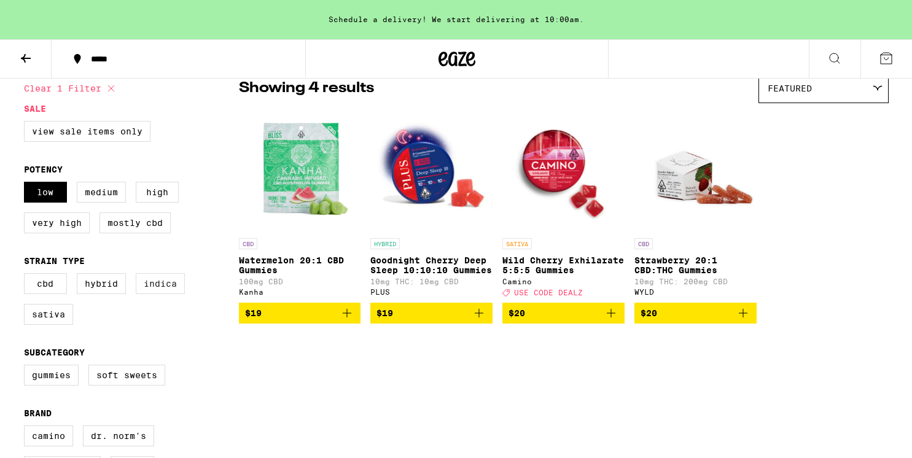
click at [142, 294] on label "Indica" at bounding box center [160, 283] width 49 height 21
click at [27, 276] on input "Indica" at bounding box center [26, 275] width 1 height 1
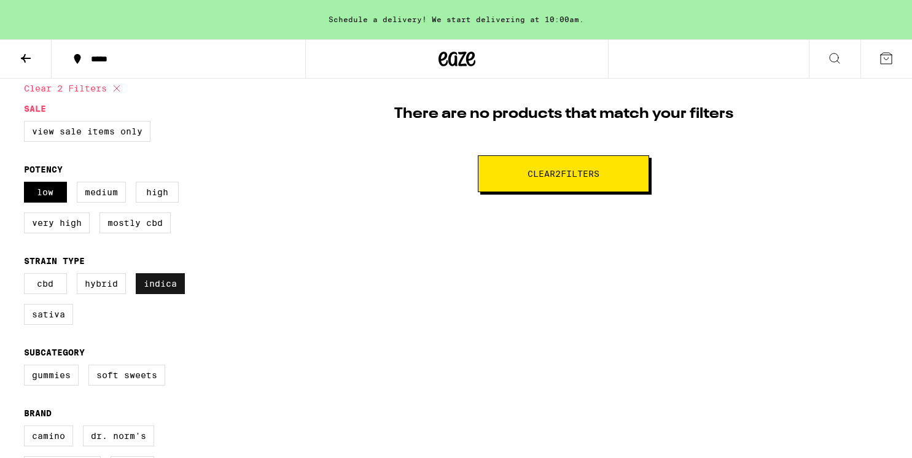
click at [140, 292] on label "Indica" at bounding box center [160, 283] width 49 height 21
click at [27, 276] on input "Indica" at bounding box center [26, 275] width 1 height 1
checkbox input "false"
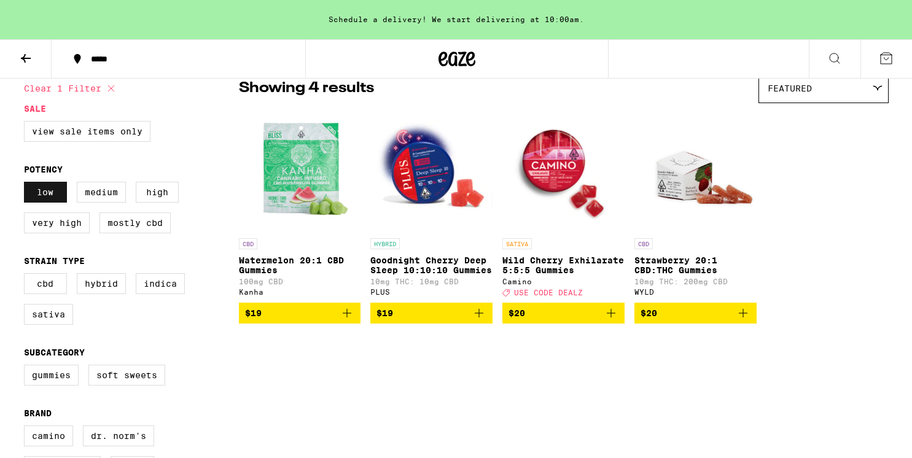
click at [43, 197] on label "Low" at bounding box center [45, 192] width 43 height 21
click at [27, 184] on input "Low" at bounding box center [26, 184] width 1 height 1
checkbox input "false"
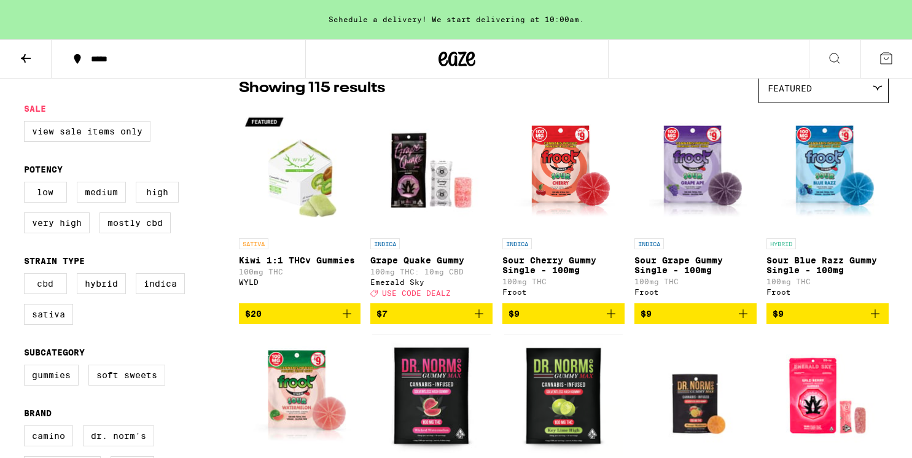
click at [57, 290] on label "CBD" at bounding box center [45, 283] width 43 height 21
click at [27, 276] on input "CBD" at bounding box center [26, 275] width 1 height 1
checkbox input "true"
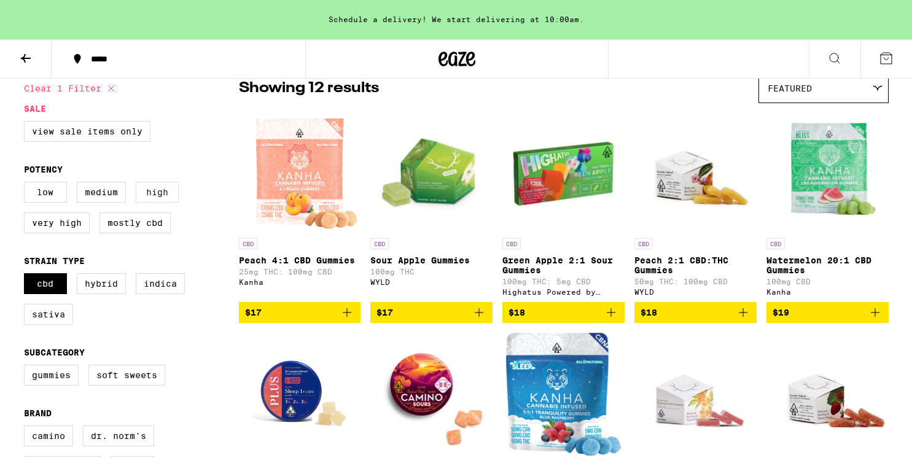
click at [151, 192] on label "High" at bounding box center [157, 192] width 43 height 21
click at [27, 184] on input "High" at bounding box center [26, 184] width 1 height 1
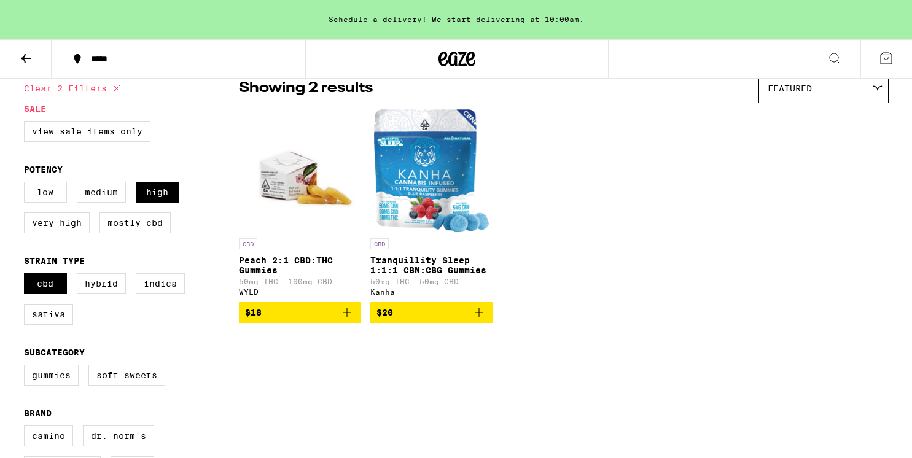
click at [419, 161] on img "Open page for Tranquillity Sleep 1:1:1 CBN:CBG Gummies from Kanha" at bounding box center [431, 170] width 115 height 123
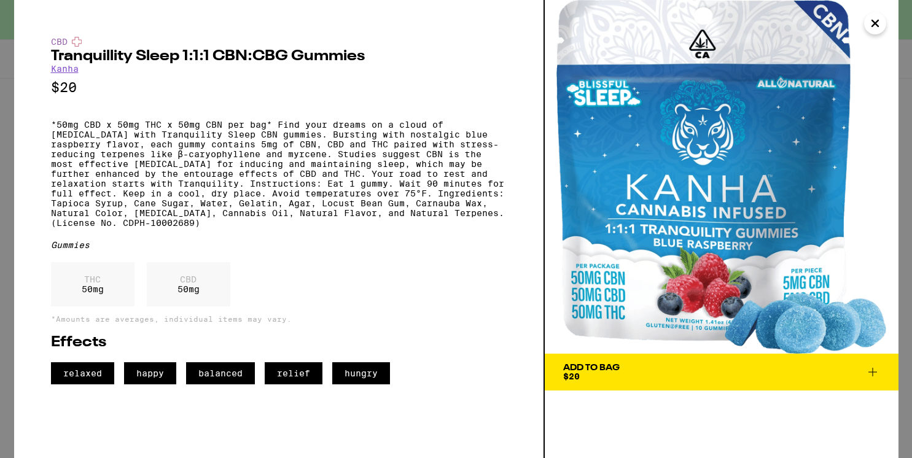
click at [873, 20] on icon "Close" at bounding box center [875, 23] width 15 height 18
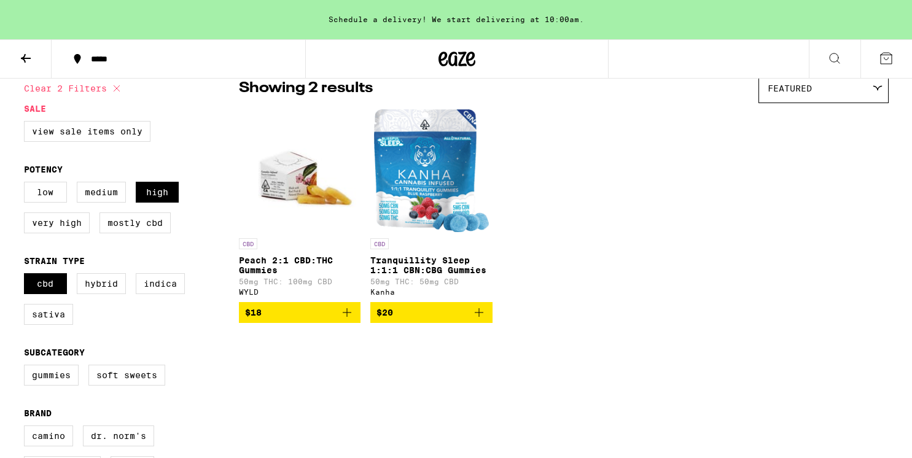
click at [293, 166] on img "Open page for Peach 2:1 CBD:THC Gummies from WYLD" at bounding box center [300, 170] width 122 height 123
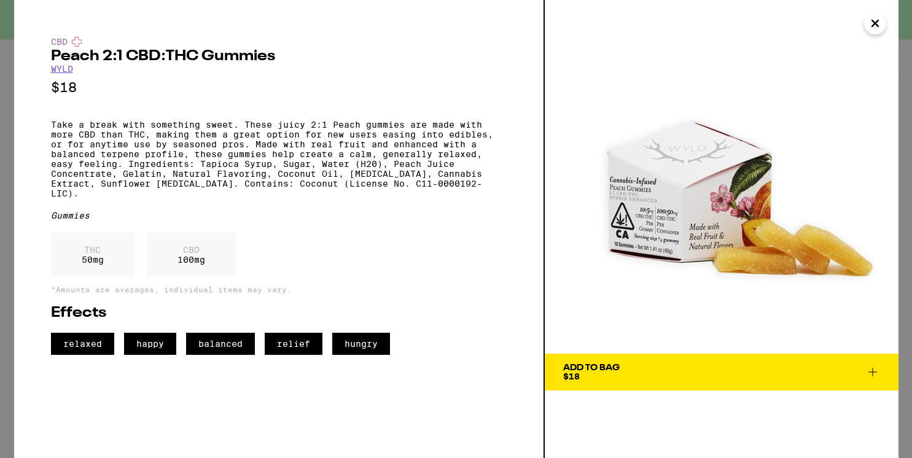
click at [883, 26] on button "Close" at bounding box center [875, 23] width 22 height 22
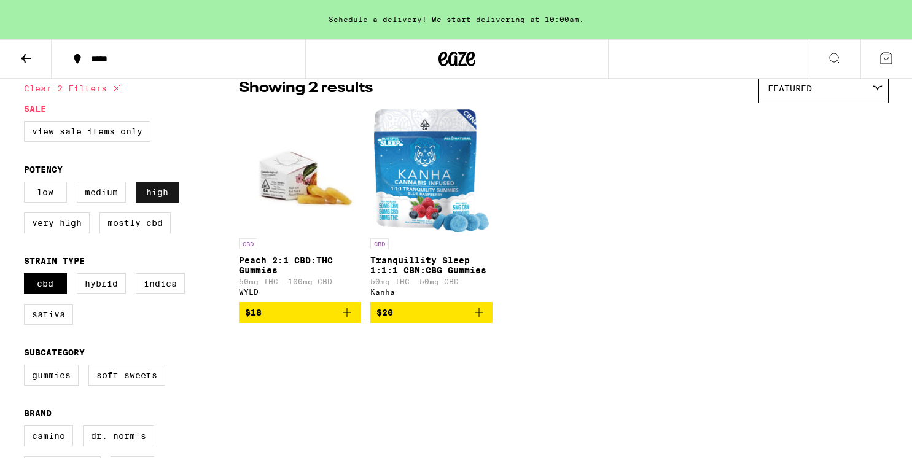
click at [149, 193] on label "High" at bounding box center [157, 192] width 43 height 21
click at [27, 184] on input "High" at bounding box center [26, 184] width 1 height 1
checkbox input "false"
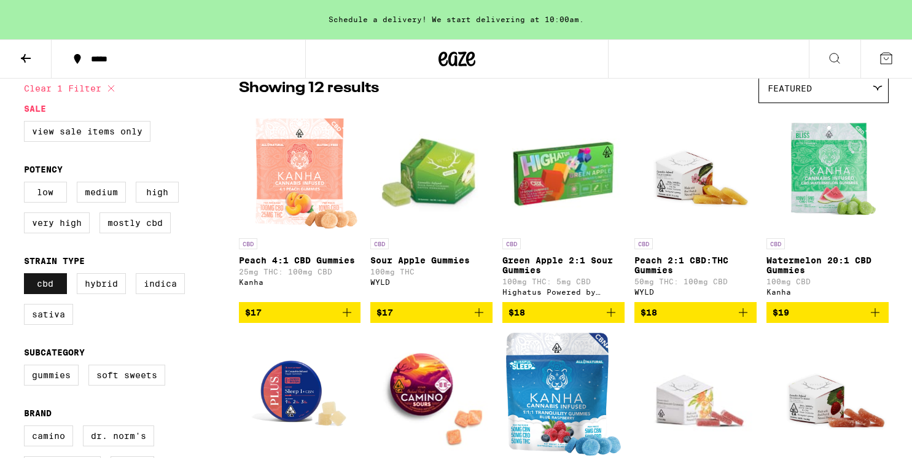
click at [60, 287] on label "CBD" at bounding box center [45, 283] width 43 height 21
click at [27, 276] on input "CBD" at bounding box center [26, 275] width 1 height 1
checkbox input "false"
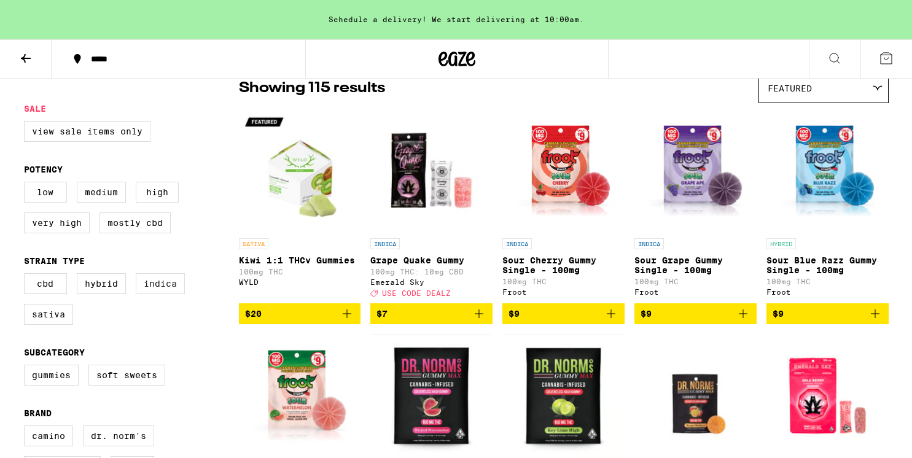
click at [159, 290] on label "Indica" at bounding box center [160, 283] width 49 height 21
click at [27, 276] on input "Indica" at bounding box center [26, 275] width 1 height 1
checkbox input "true"
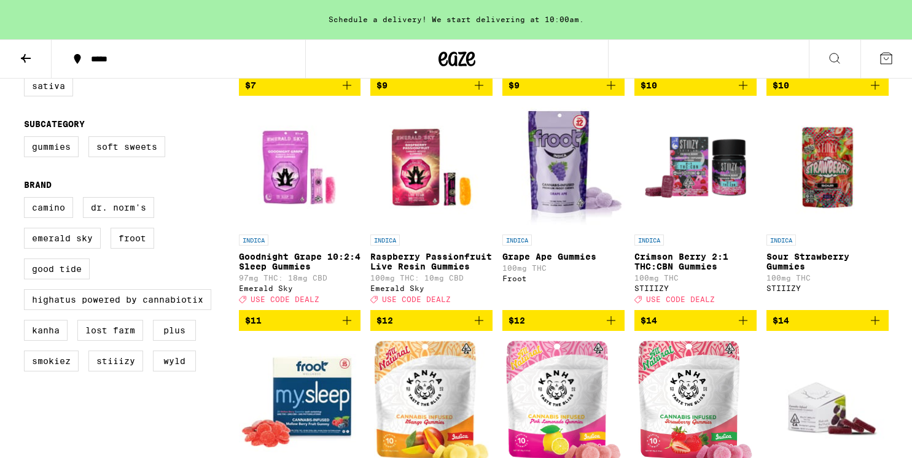
scroll to position [337, 0]
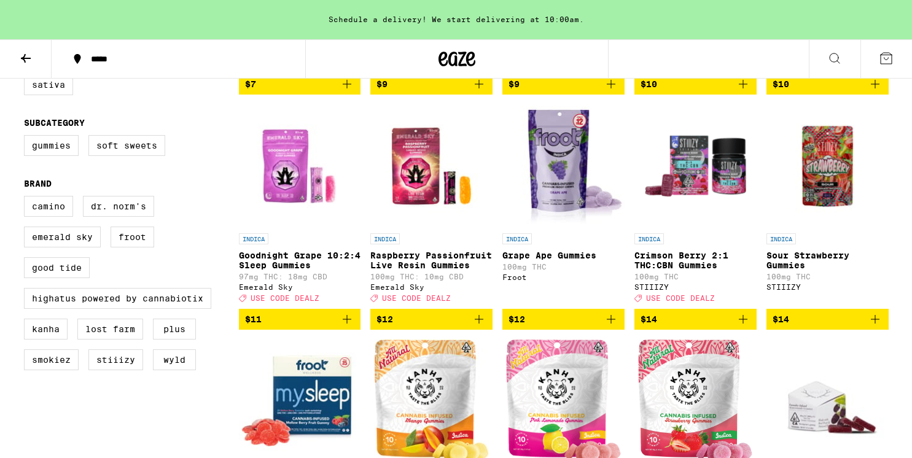
click at [423, 200] on img "Open page for Raspberry Passionfruit Live Resin Gummies from Emerald Sky" at bounding box center [431, 165] width 122 height 123
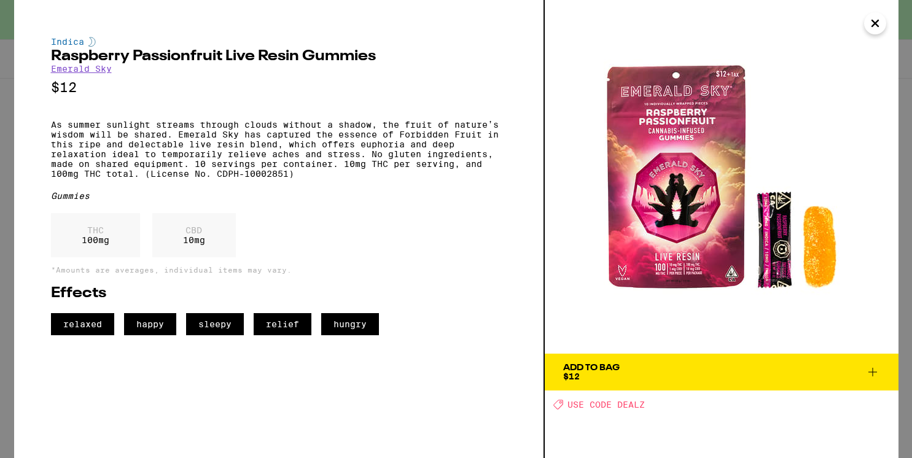
click at [870, 22] on icon "Close" at bounding box center [875, 23] width 15 height 18
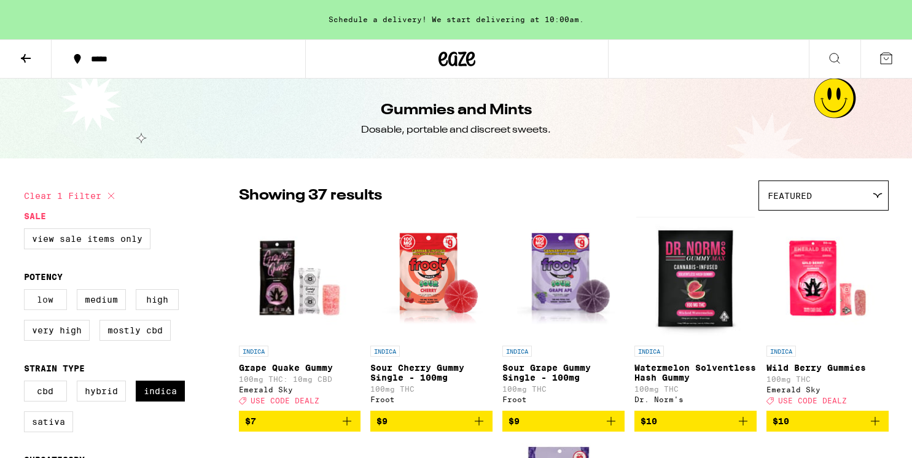
click at [45, 310] on label "Low" at bounding box center [45, 299] width 43 height 21
click at [27, 292] on input "Low" at bounding box center [26, 291] width 1 height 1
checkbox input "true"
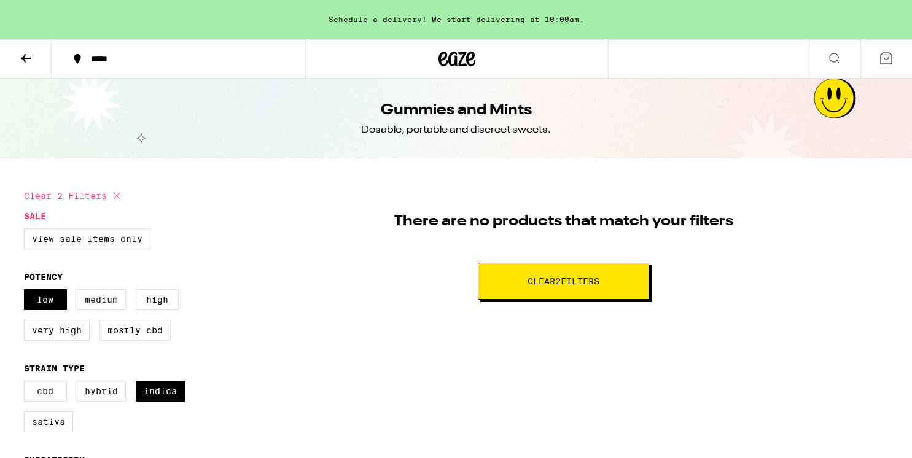
click at [90, 303] on label "Medium" at bounding box center [101, 299] width 49 height 21
click at [27, 292] on input "Medium" at bounding box center [26, 291] width 1 height 1
checkbox input "true"
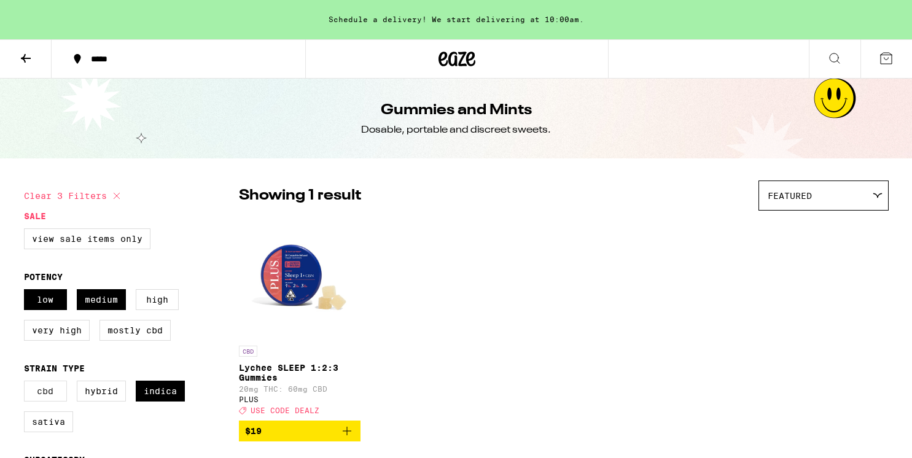
click at [63, 399] on label "CBD" at bounding box center [45, 391] width 43 height 21
click at [27, 383] on input "CBD" at bounding box center [26, 383] width 1 height 1
checkbox input "true"
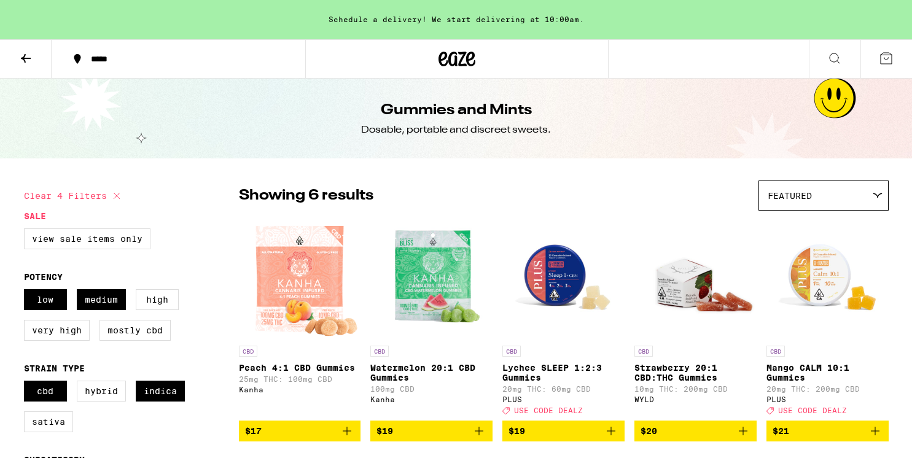
click at [320, 287] on img "Open page for Peach 4:1 CBD Gummies from Kanha" at bounding box center [300, 278] width 120 height 123
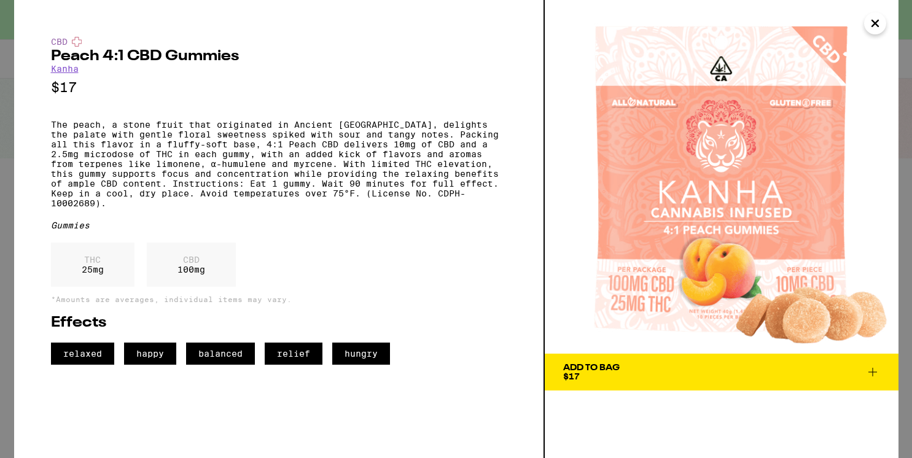
click at [873, 22] on icon "Close" at bounding box center [875, 23] width 6 height 6
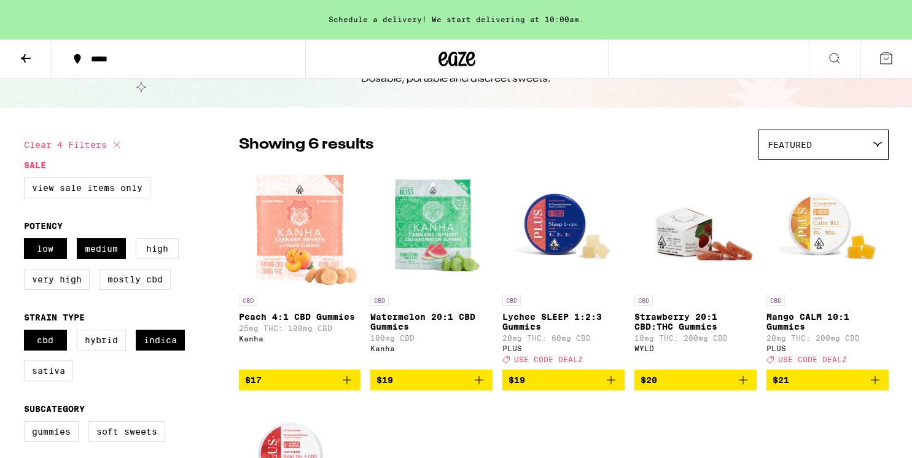
scroll to position [68, 0]
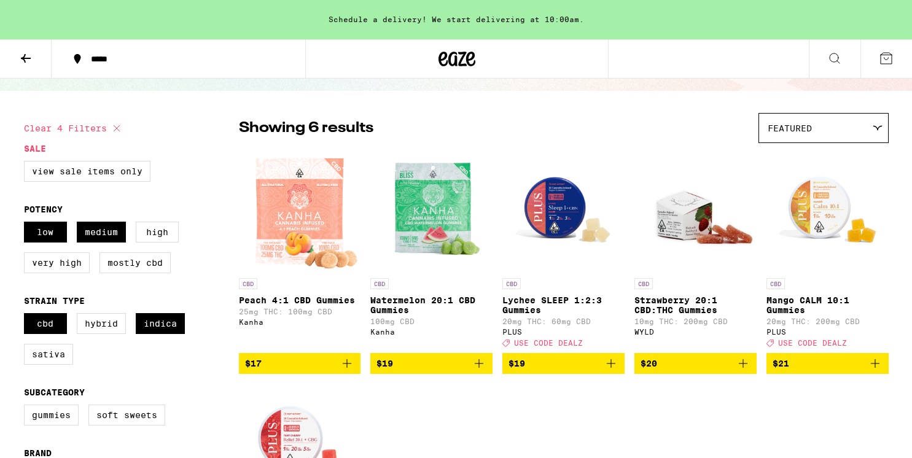
click at [466, 214] on img "Open page for Watermelon 20:1 CBD Gummies from Kanha" at bounding box center [431, 210] width 122 height 123
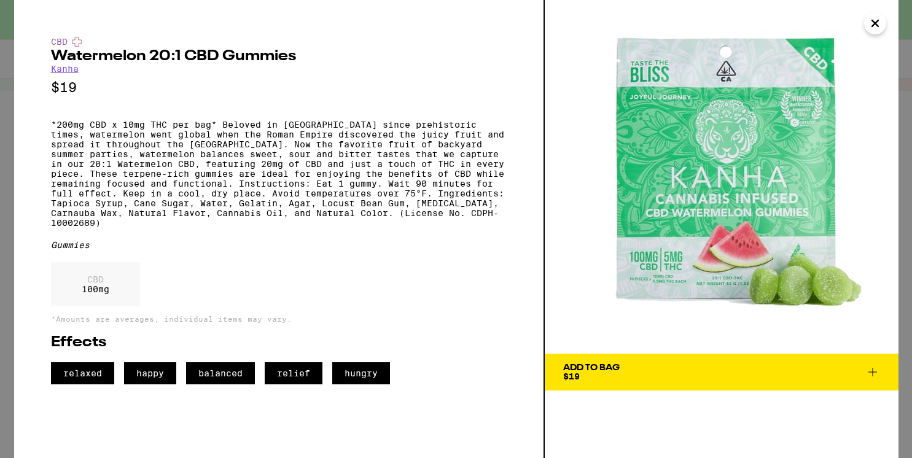
click at [867, 24] on button "Close" at bounding box center [875, 23] width 22 height 22
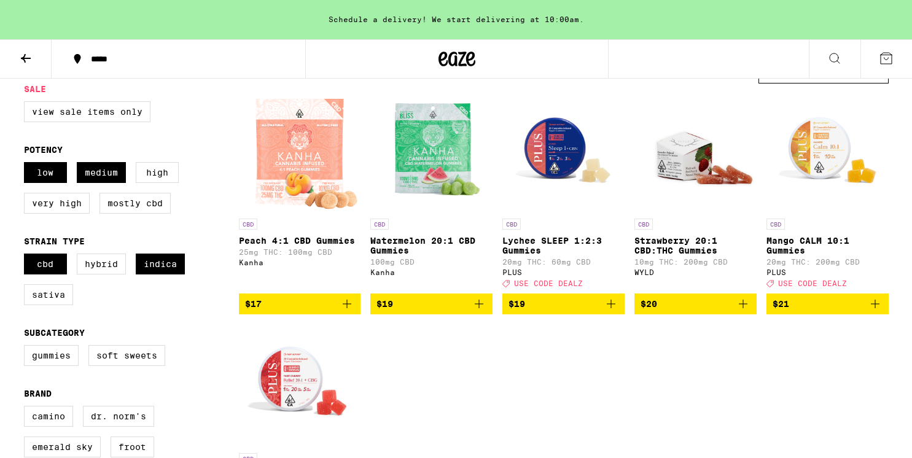
scroll to position [134, 0]
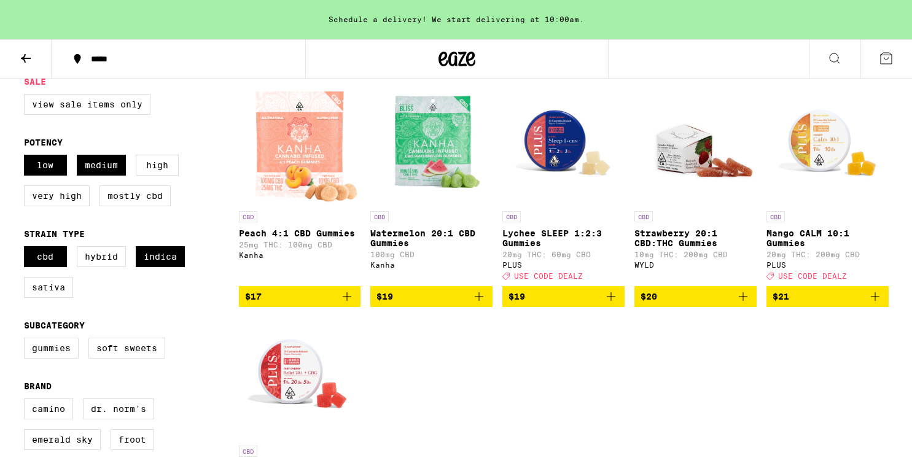
click at [461, 136] on img "Open page for Watermelon 20:1 CBD Gummies from Kanha" at bounding box center [431, 143] width 122 height 123
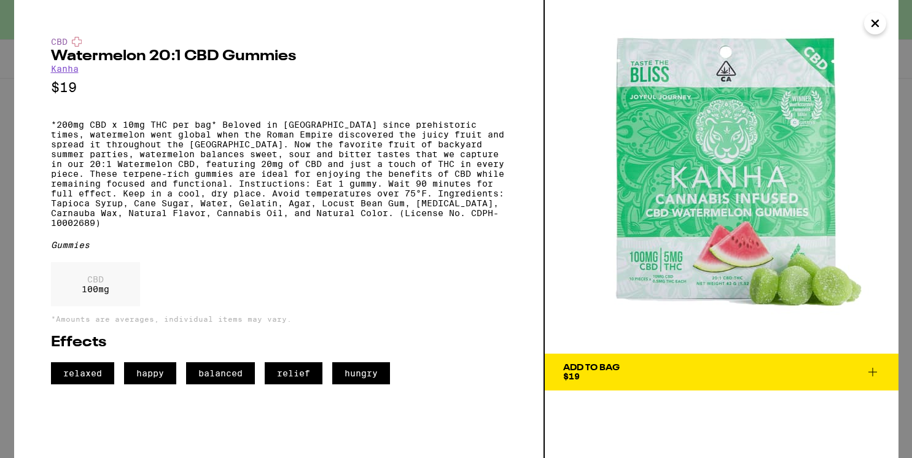
click at [776, 361] on button "Add To Bag $19" at bounding box center [722, 372] width 354 height 37
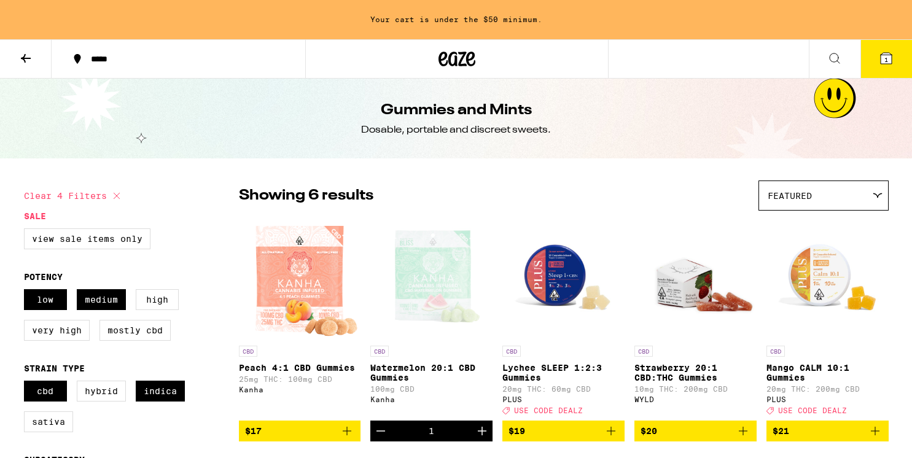
click at [890, 60] on icon at bounding box center [886, 58] width 11 height 11
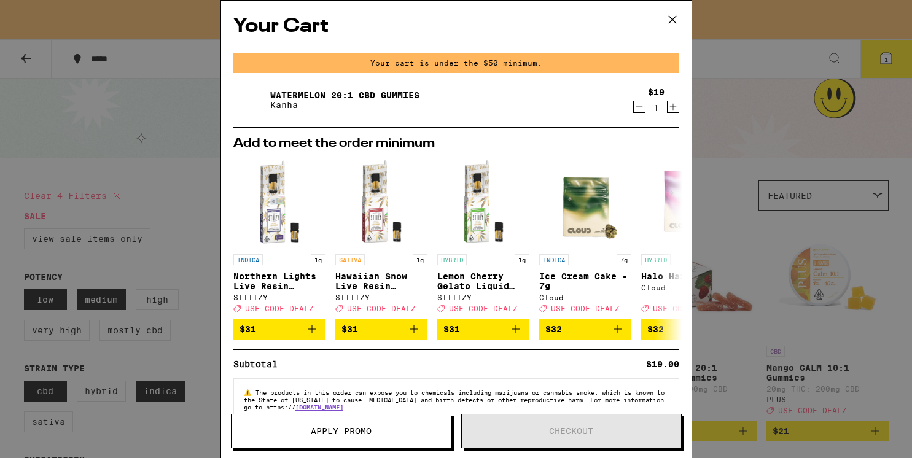
click at [676, 18] on icon at bounding box center [672, 19] width 18 height 18
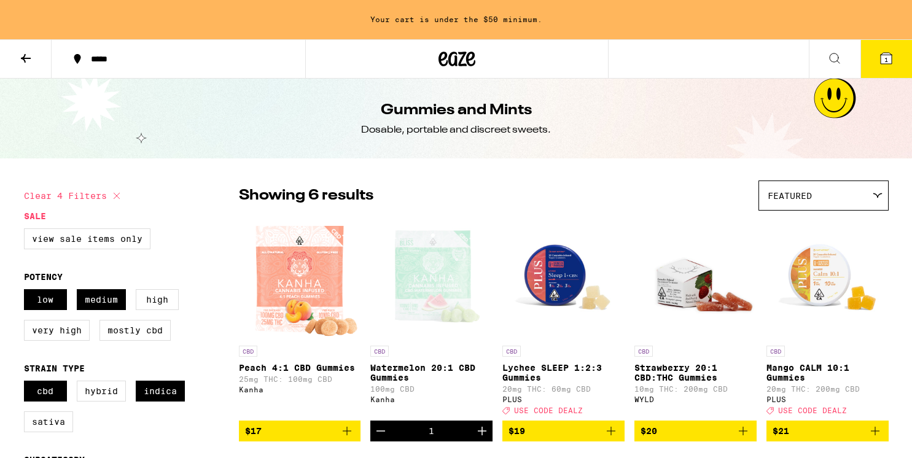
click at [454, 300] on div "Open page for Watermelon 20:1 CBD Gummies from Kanha" at bounding box center [431, 278] width 122 height 123
